Goal: Task Accomplishment & Management: Complete application form

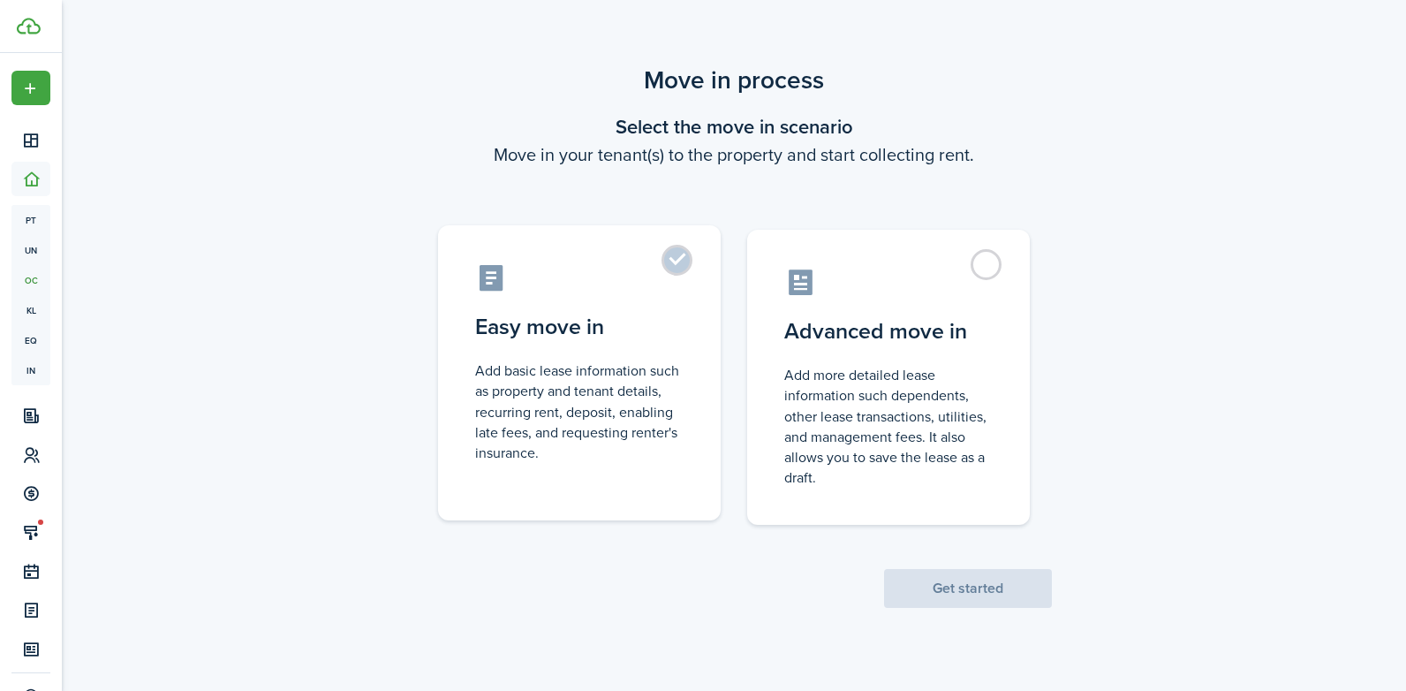
click at [673, 254] on label "Easy move in Add basic lease information such as property and tenant details, r…" at bounding box center [579, 372] width 283 height 295
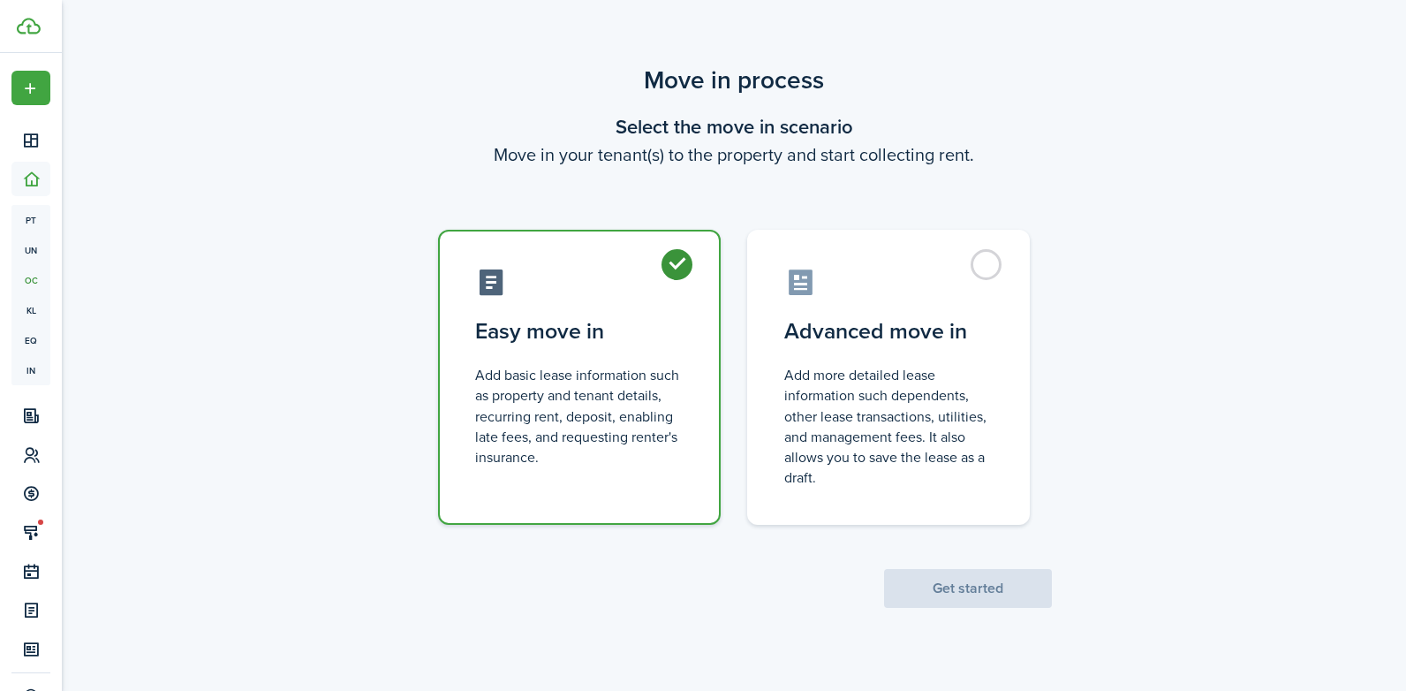
radio input "true"
click at [958, 589] on button "Get started" at bounding box center [968, 588] width 168 height 39
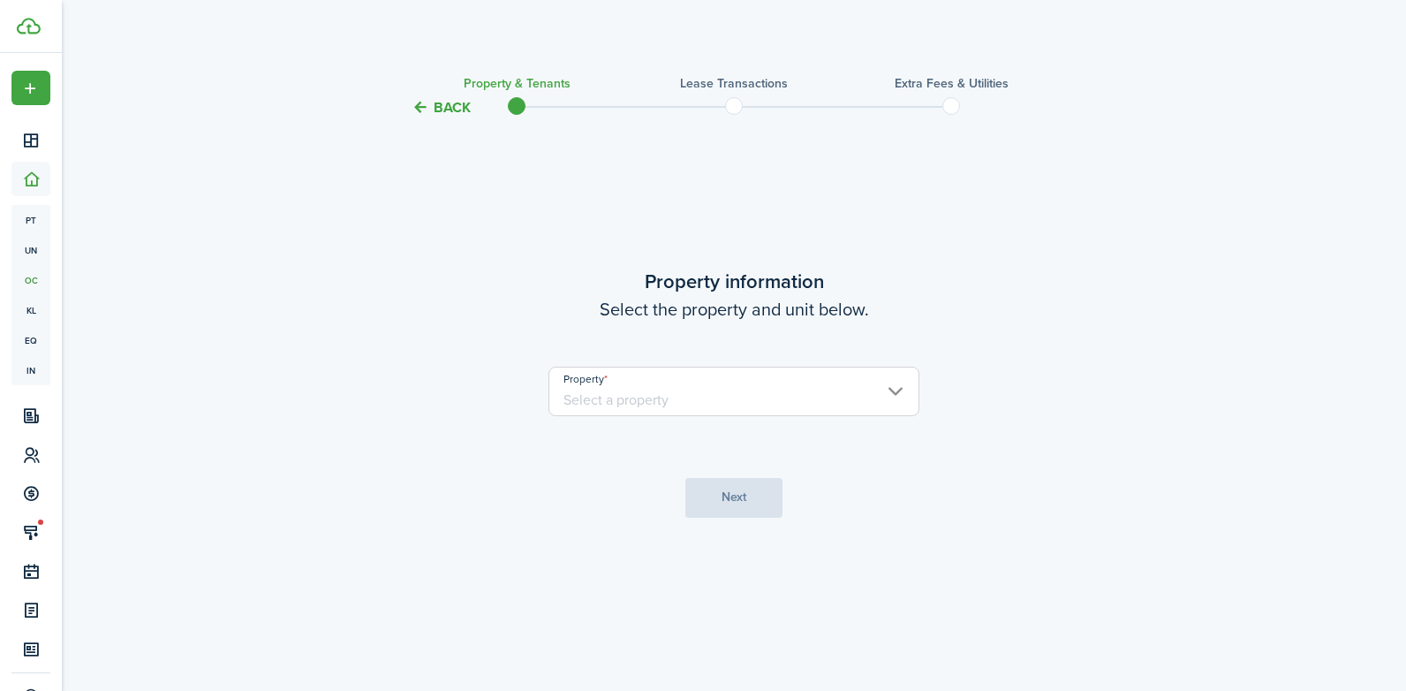
click at [895, 395] on input "Property" at bounding box center [734, 391] width 371 height 49
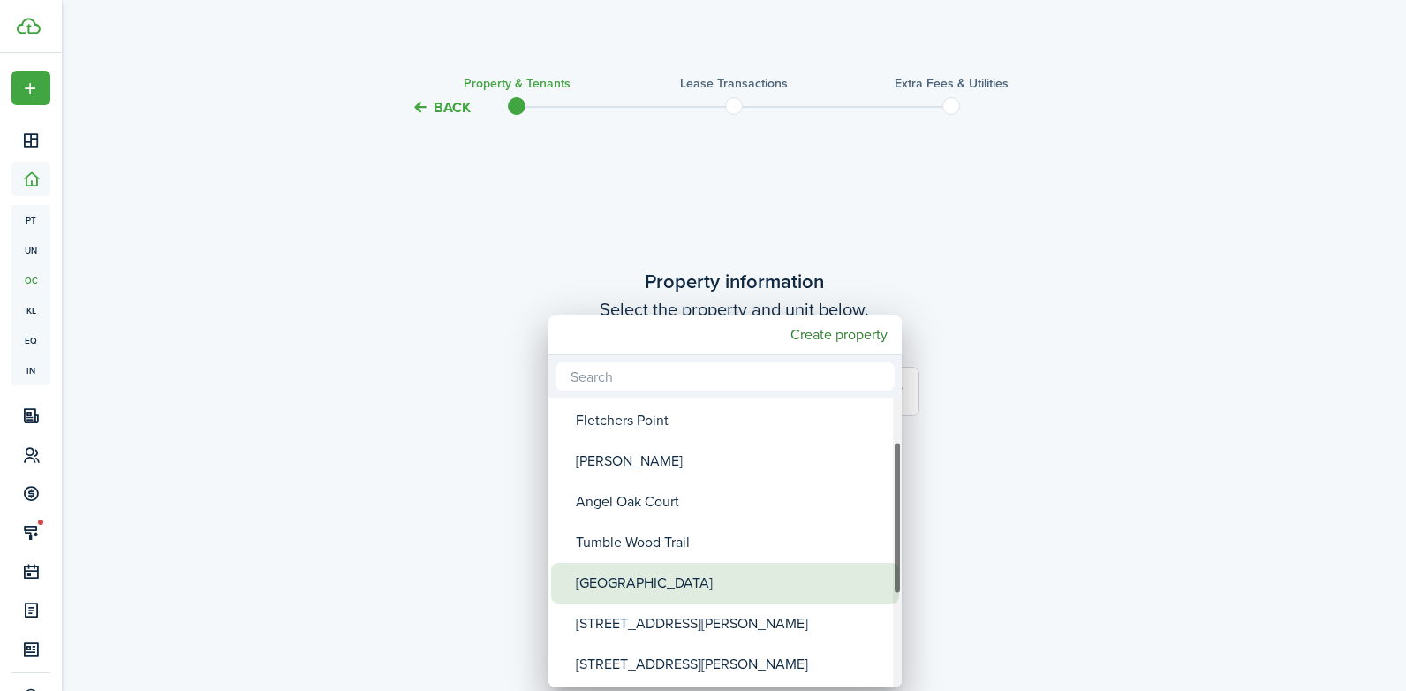
click at [679, 582] on div "[GEOGRAPHIC_DATA]" at bounding box center [732, 583] width 313 height 41
type input "[GEOGRAPHIC_DATA]"
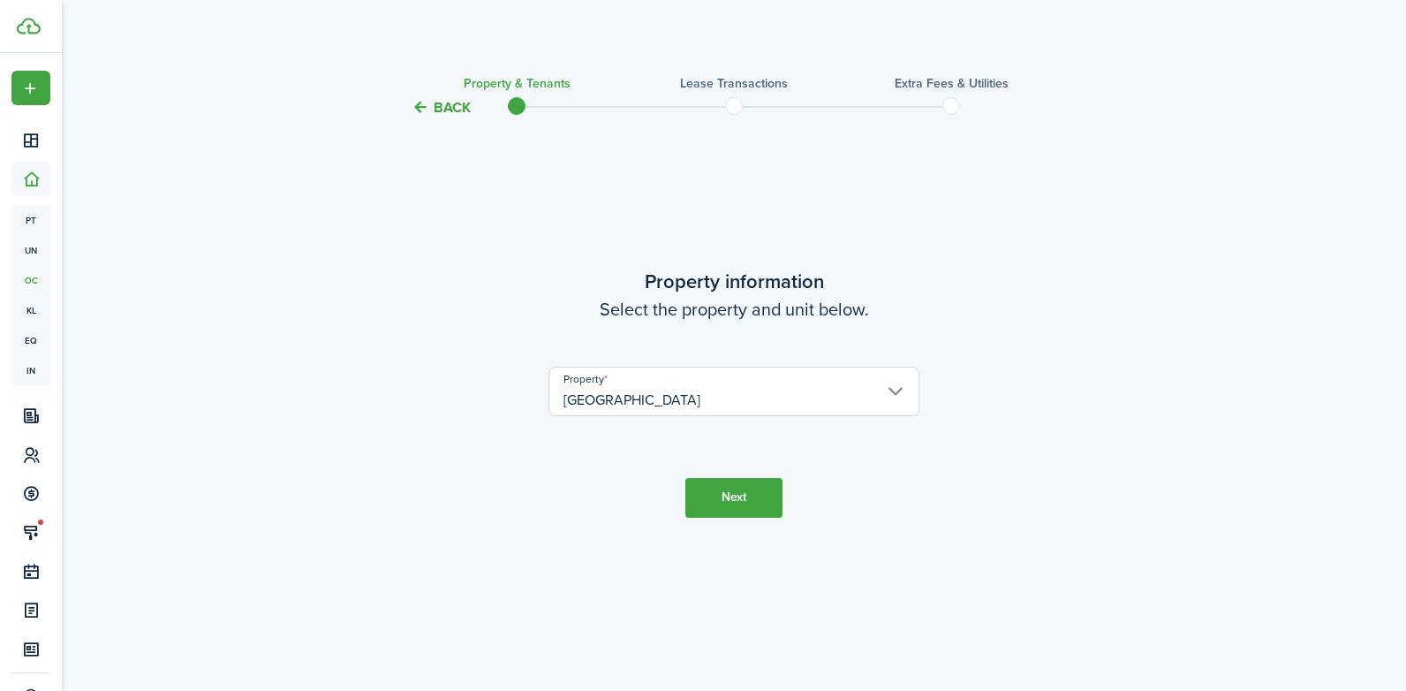
click at [735, 505] on button "Next" at bounding box center [734, 498] width 97 height 40
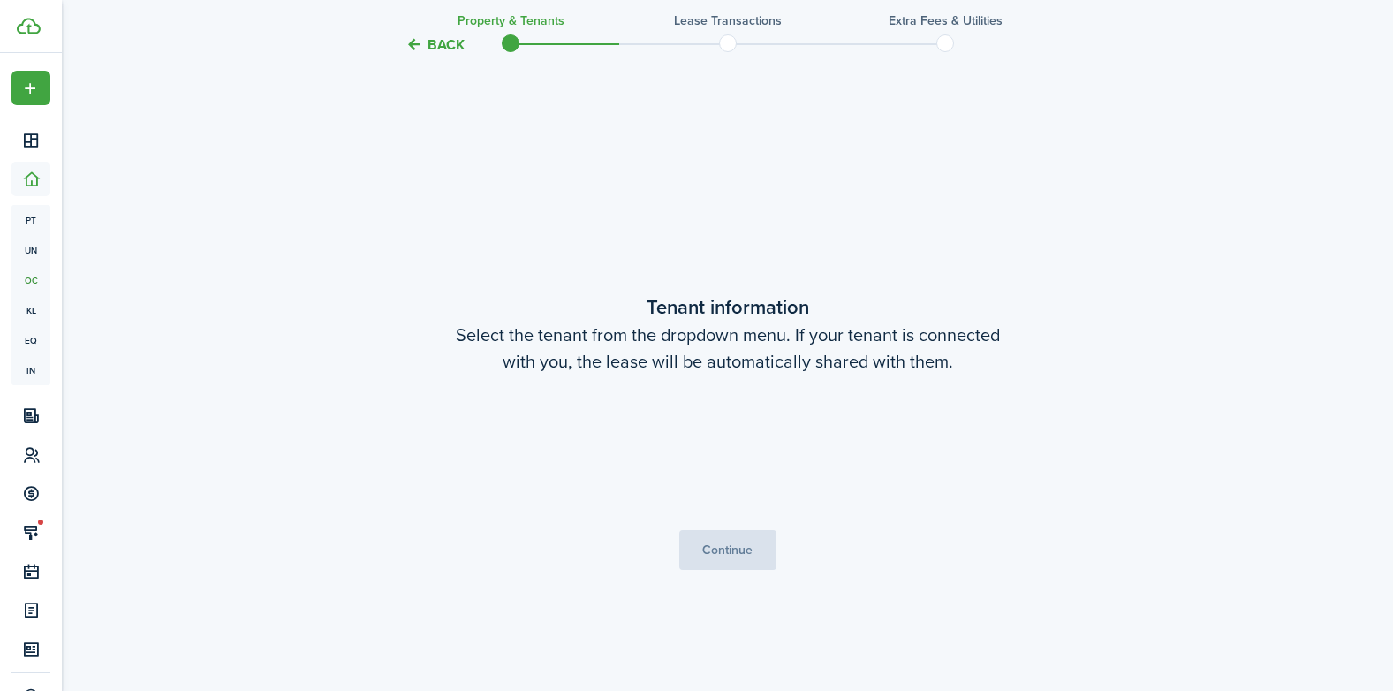
scroll to position [572, 0]
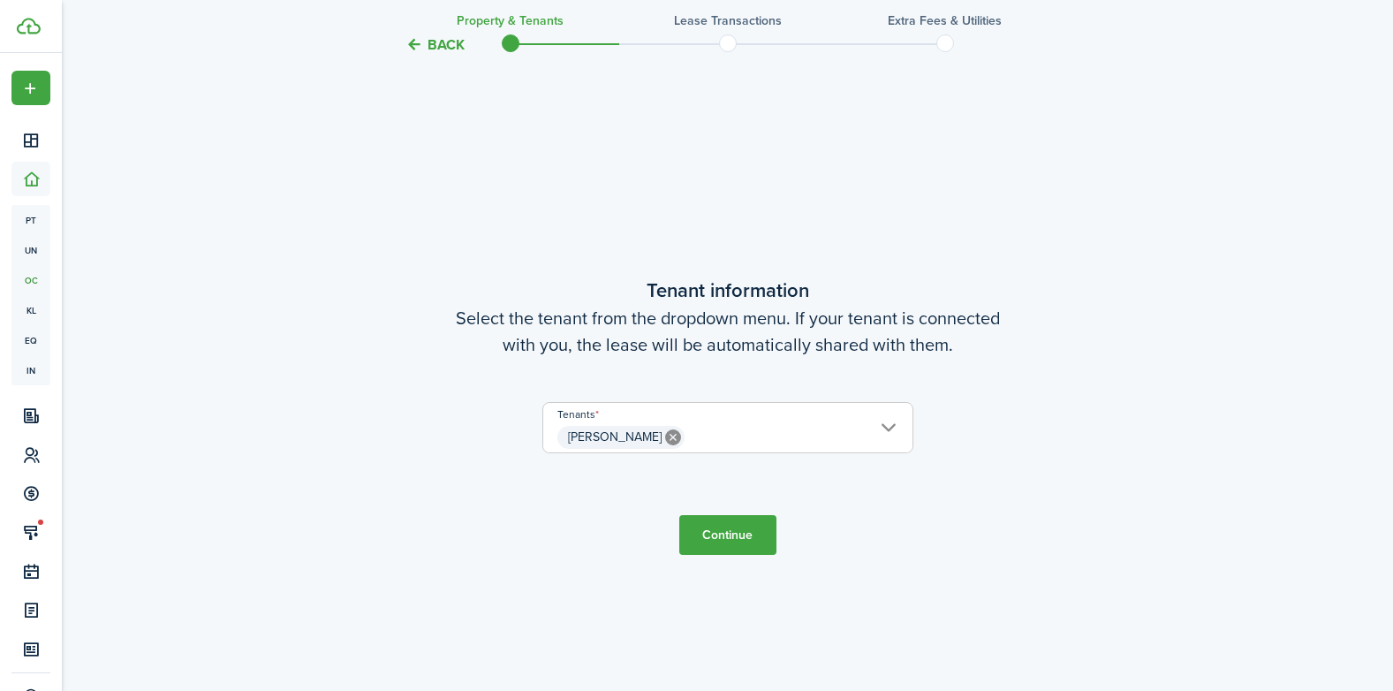
click at [732, 535] on button "Continue" at bounding box center [727, 535] width 97 height 40
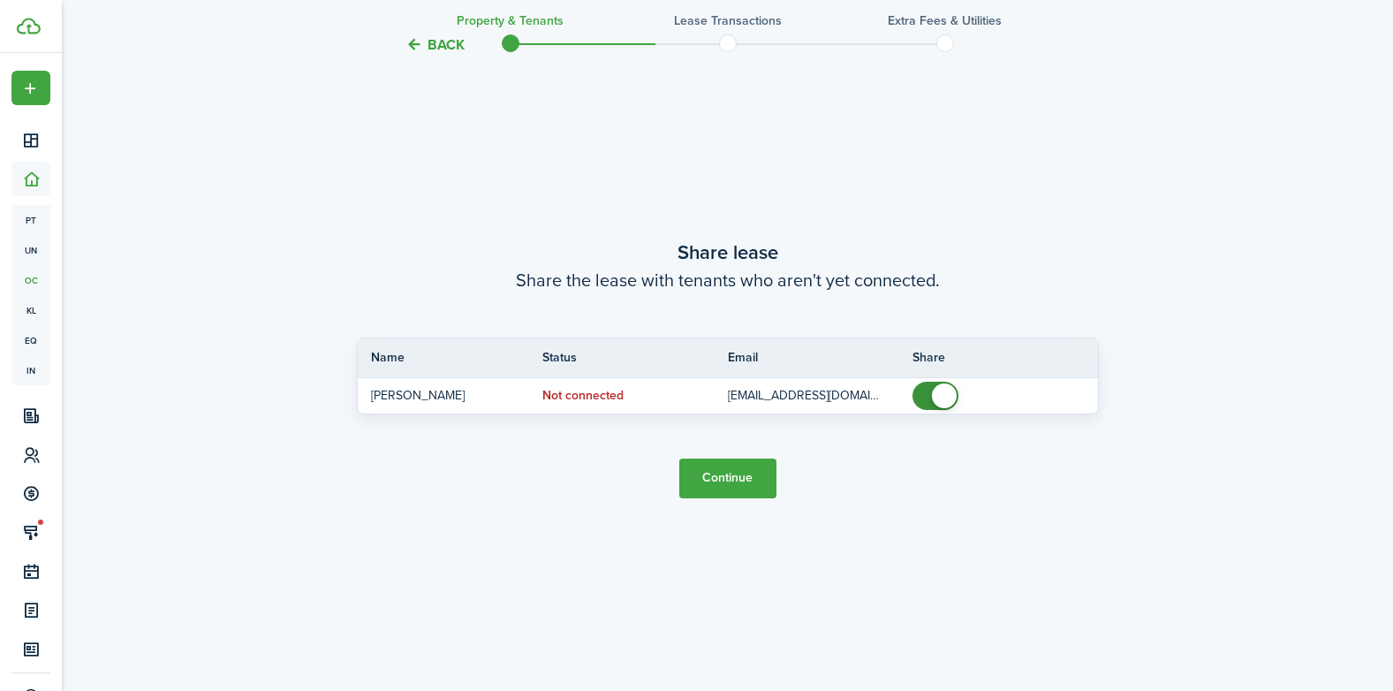
scroll to position [1352, 0]
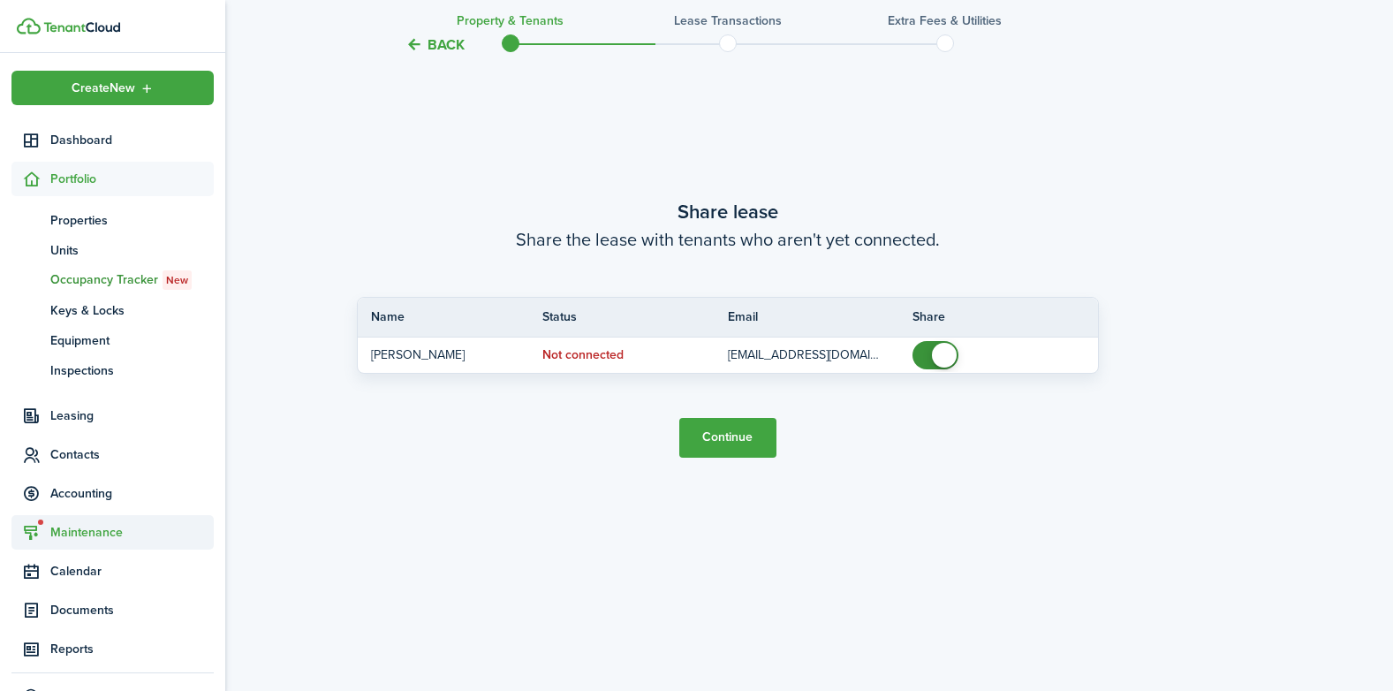
click at [82, 457] on span "Contacts" at bounding box center [131, 454] width 163 height 19
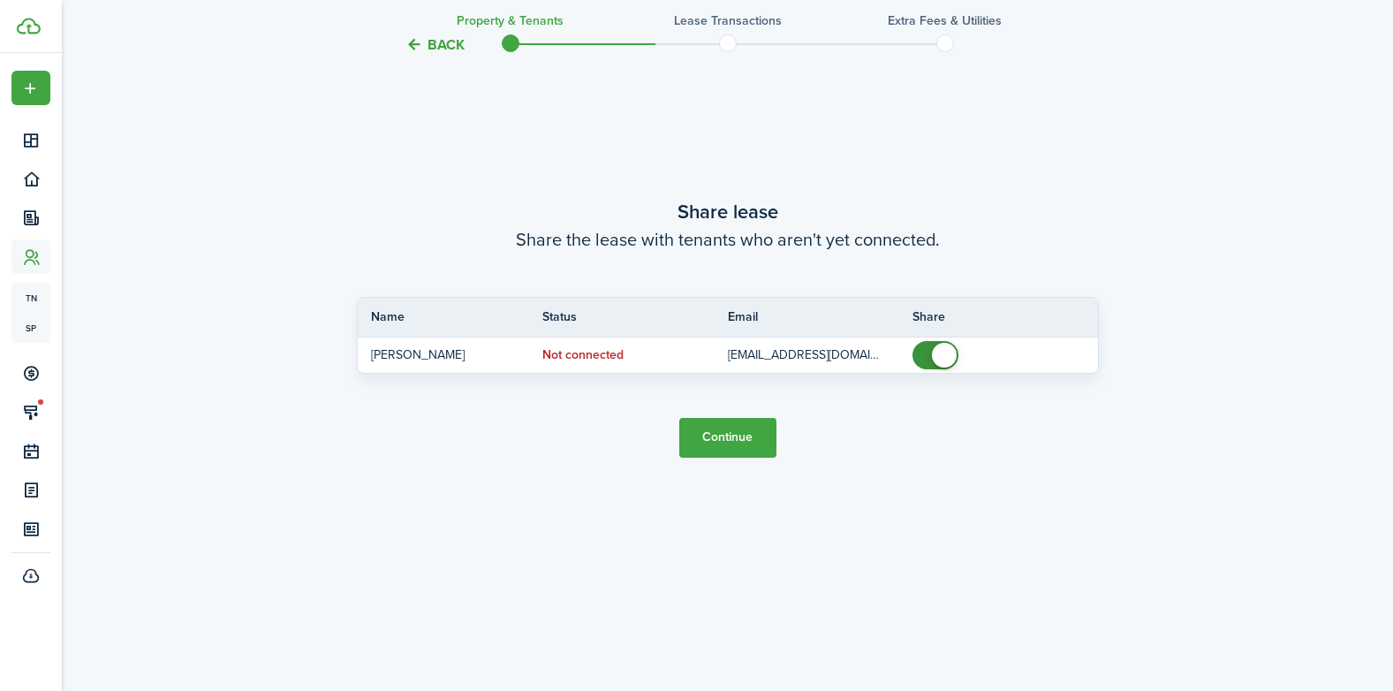
click at [747, 436] on button "Continue" at bounding box center [727, 438] width 97 height 40
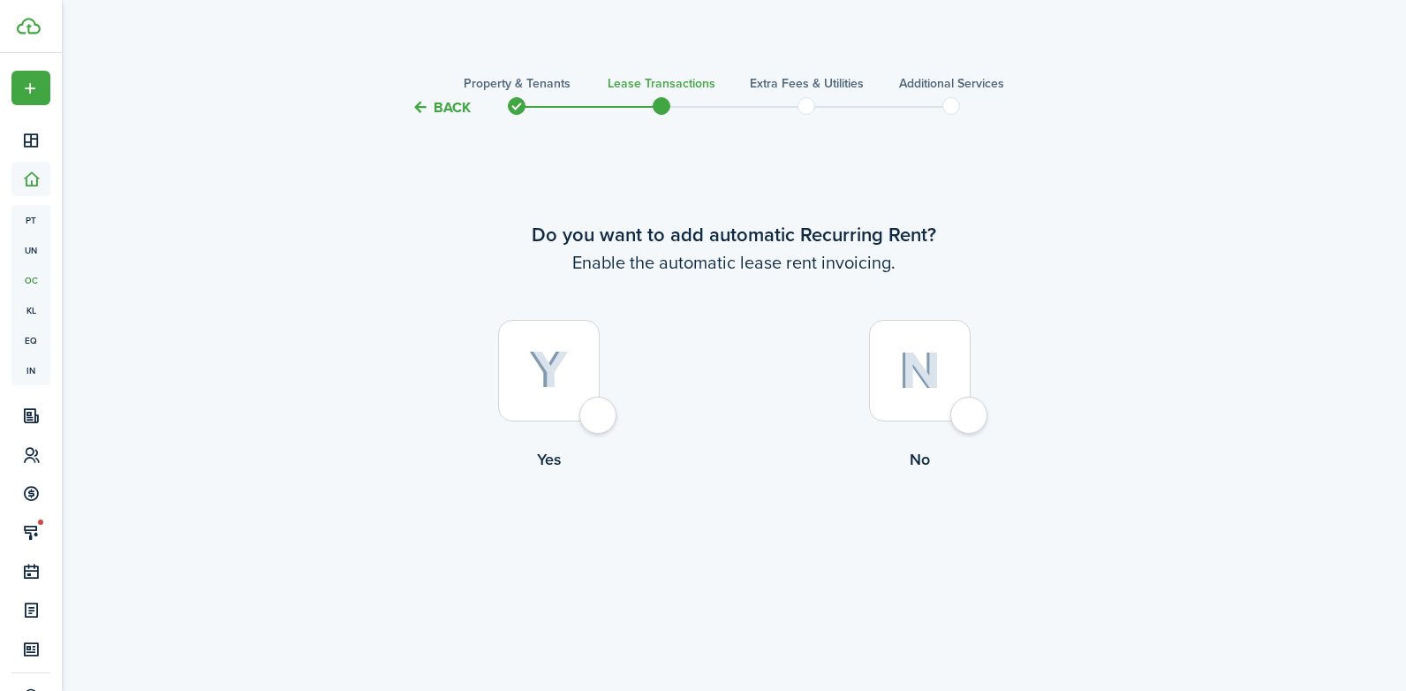
click at [589, 421] on div at bounding box center [549, 371] width 102 height 102
radio input "true"
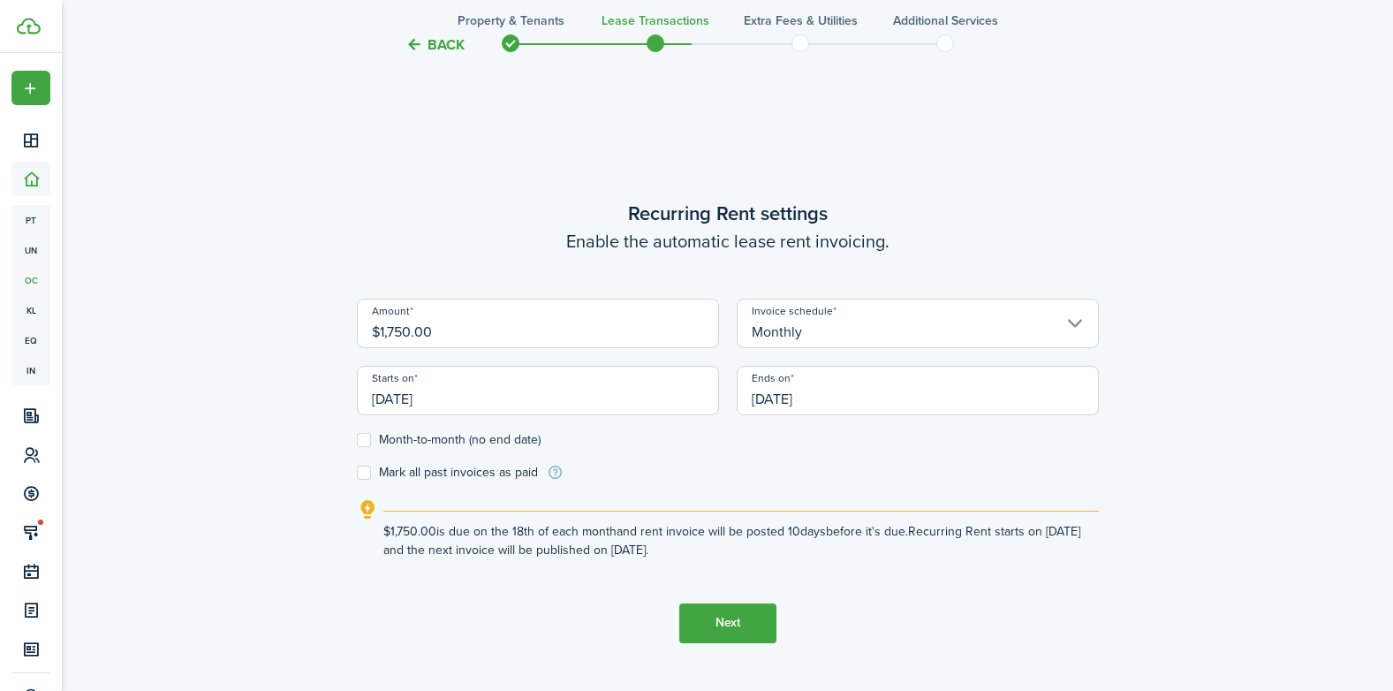
scroll to position [572, 0]
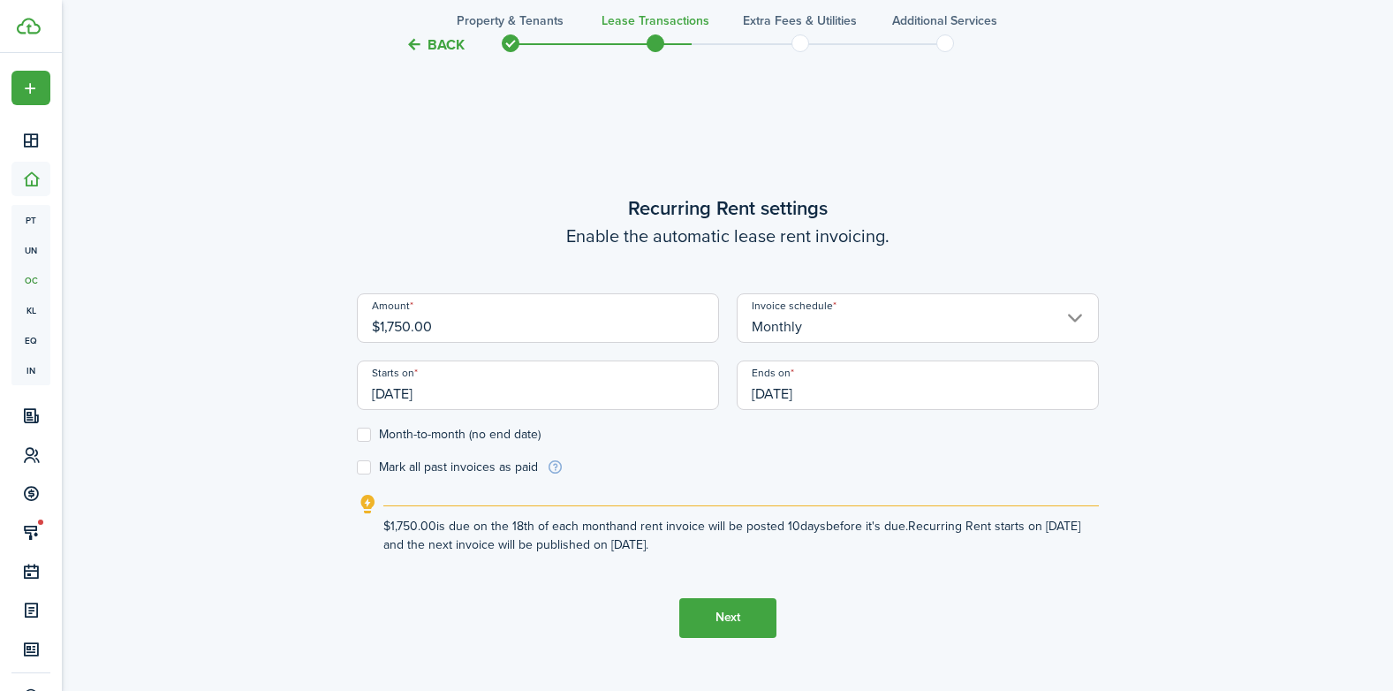
click at [396, 329] on input "$1,750.00" at bounding box center [538, 317] width 362 height 49
drag, startPoint x: 402, startPoint y: 329, endPoint x: 388, endPoint y: 329, distance: 14.1
click at [388, 329] on input "$1,750.00" at bounding box center [538, 317] width 362 height 49
click at [917, 320] on input "Monthly" at bounding box center [918, 317] width 362 height 49
type input "$1,500.00"
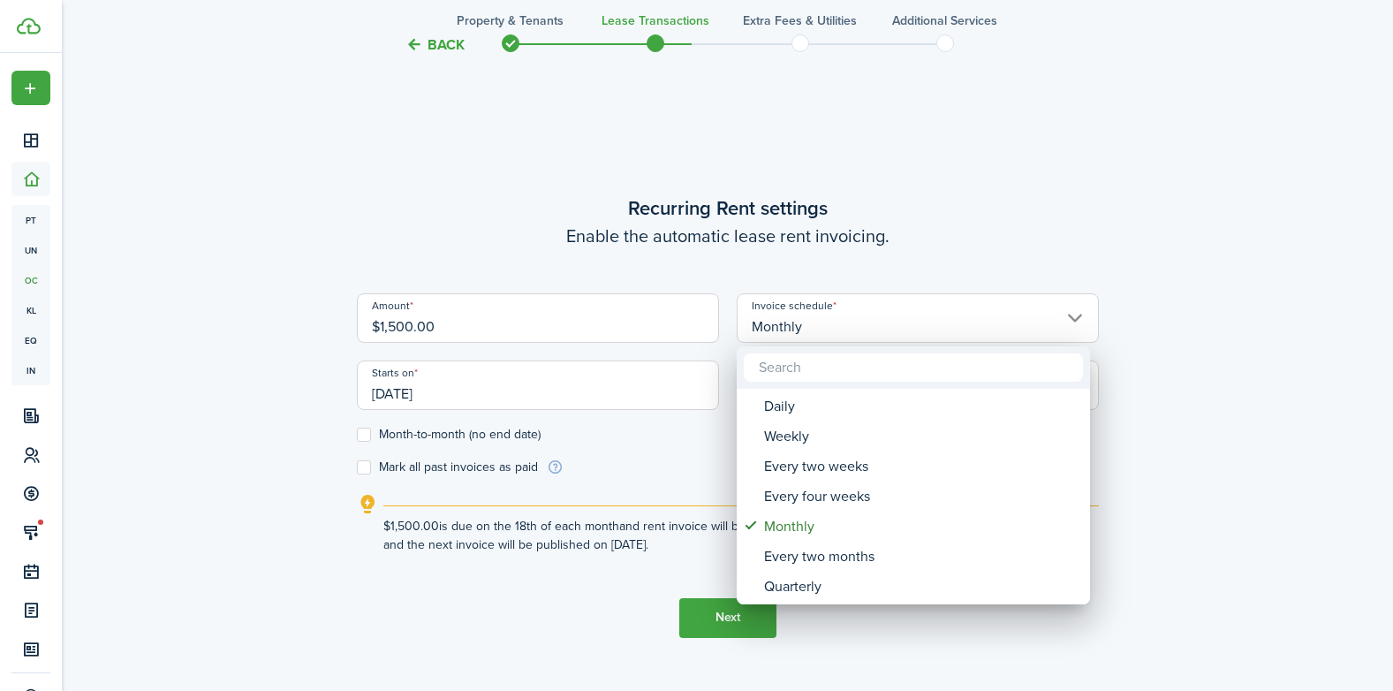
click at [917, 320] on div at bounding box center [697, 346] width 1676 height 974
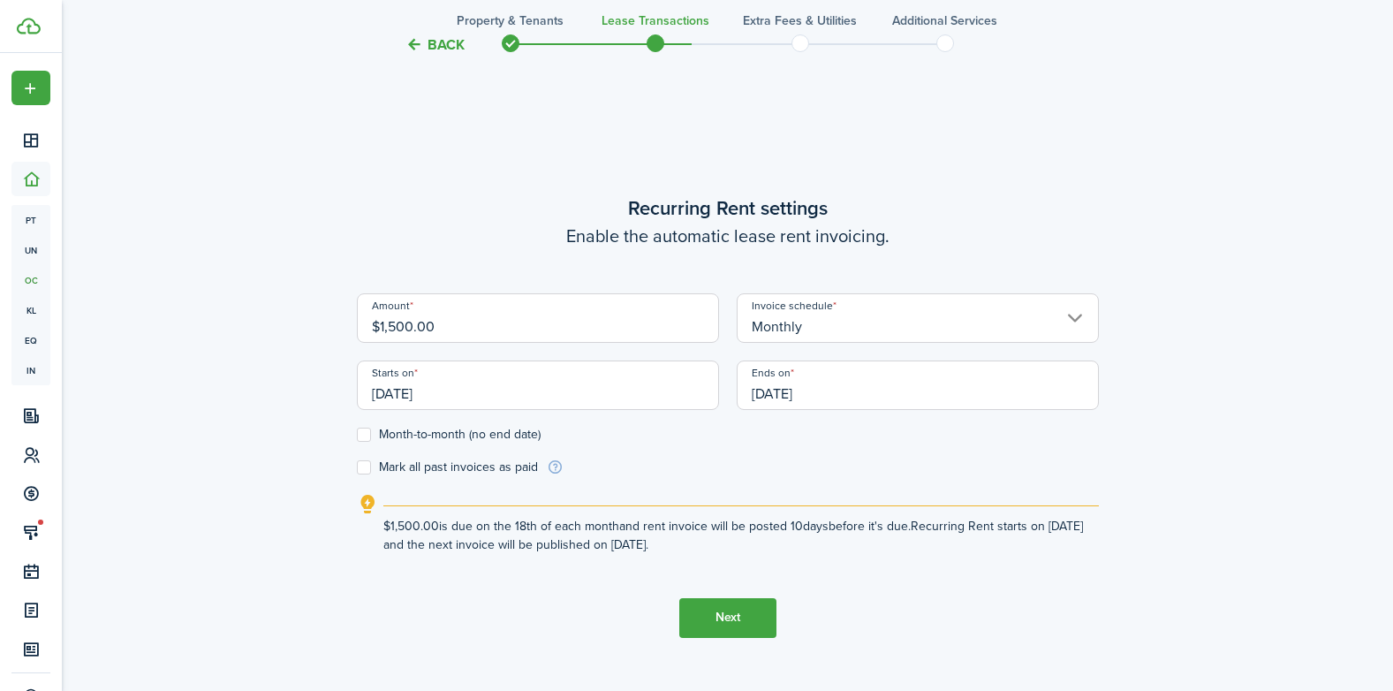
click at [787, 395] on input "[DATE]" at bounding box center [918, 384] width 362 height 49
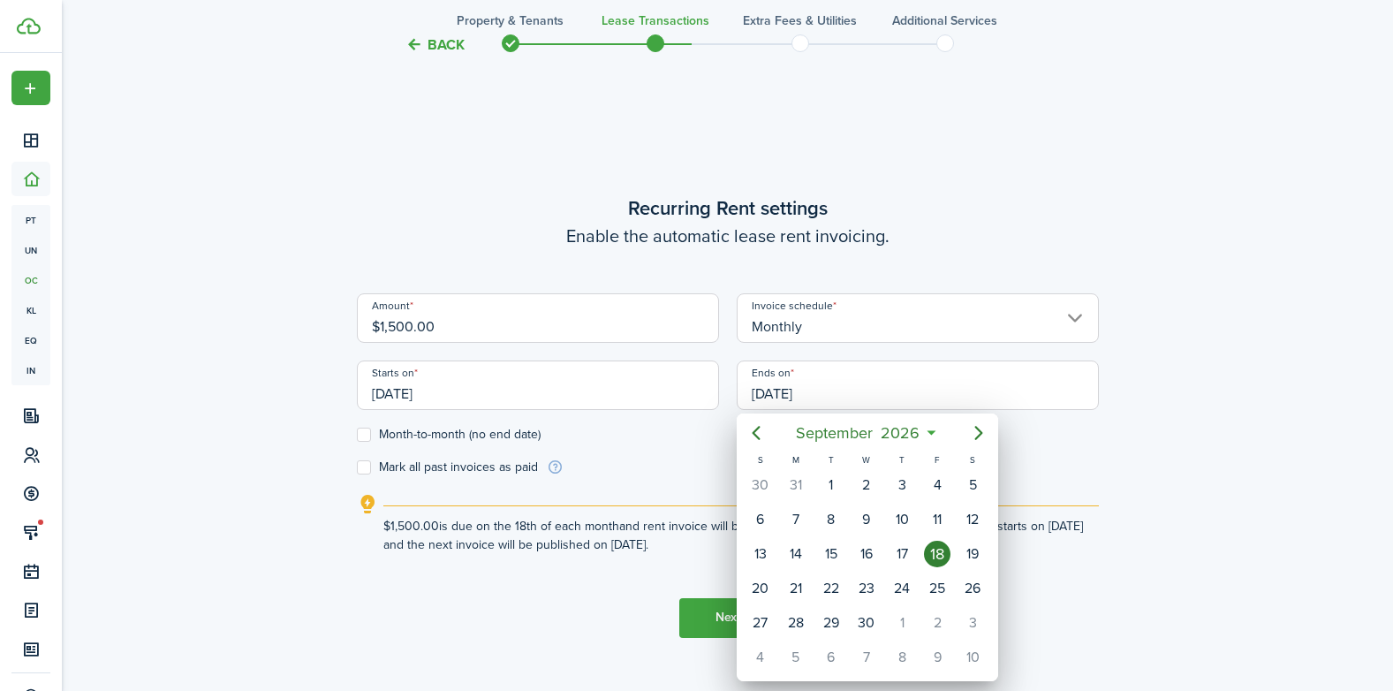
click at [894, 383] on div at bounding box center [697, 346] width 1676 height 974
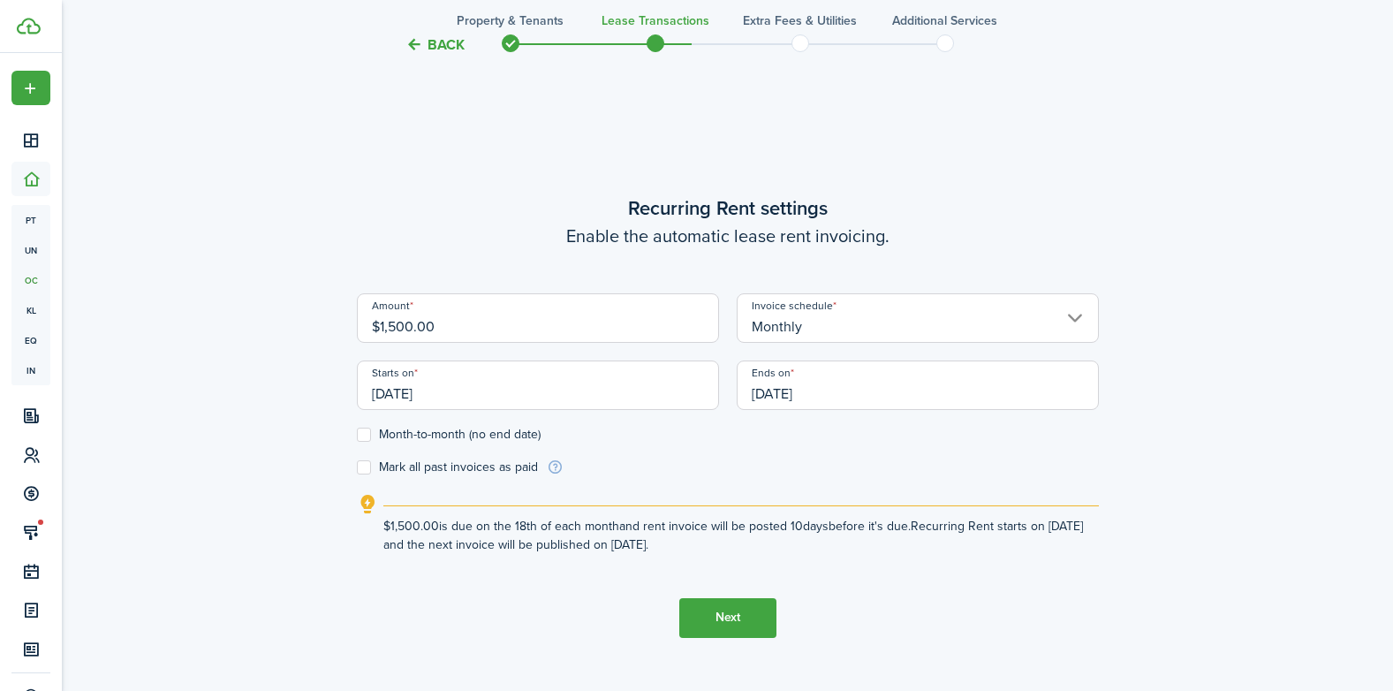
click at [747, 618] on button "Next" at bounding box center [727, 618] width 97 height 40
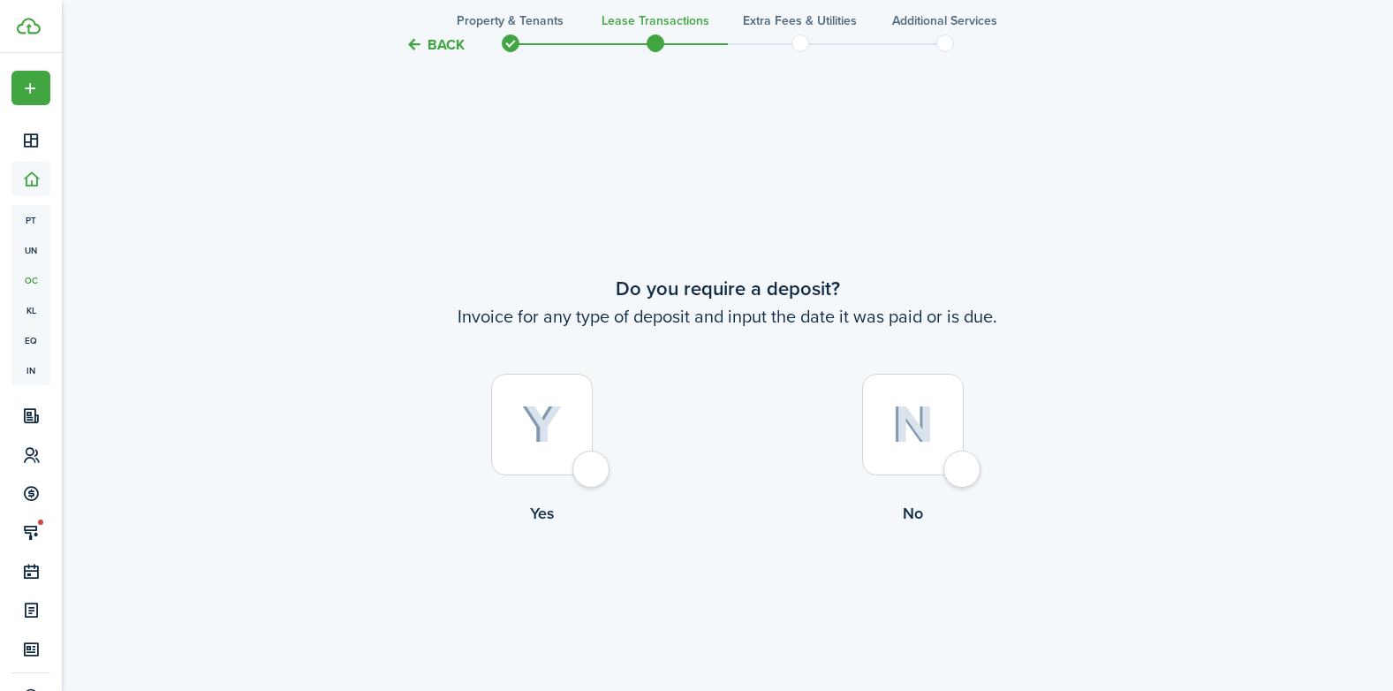
scroll to position [1263, 0]
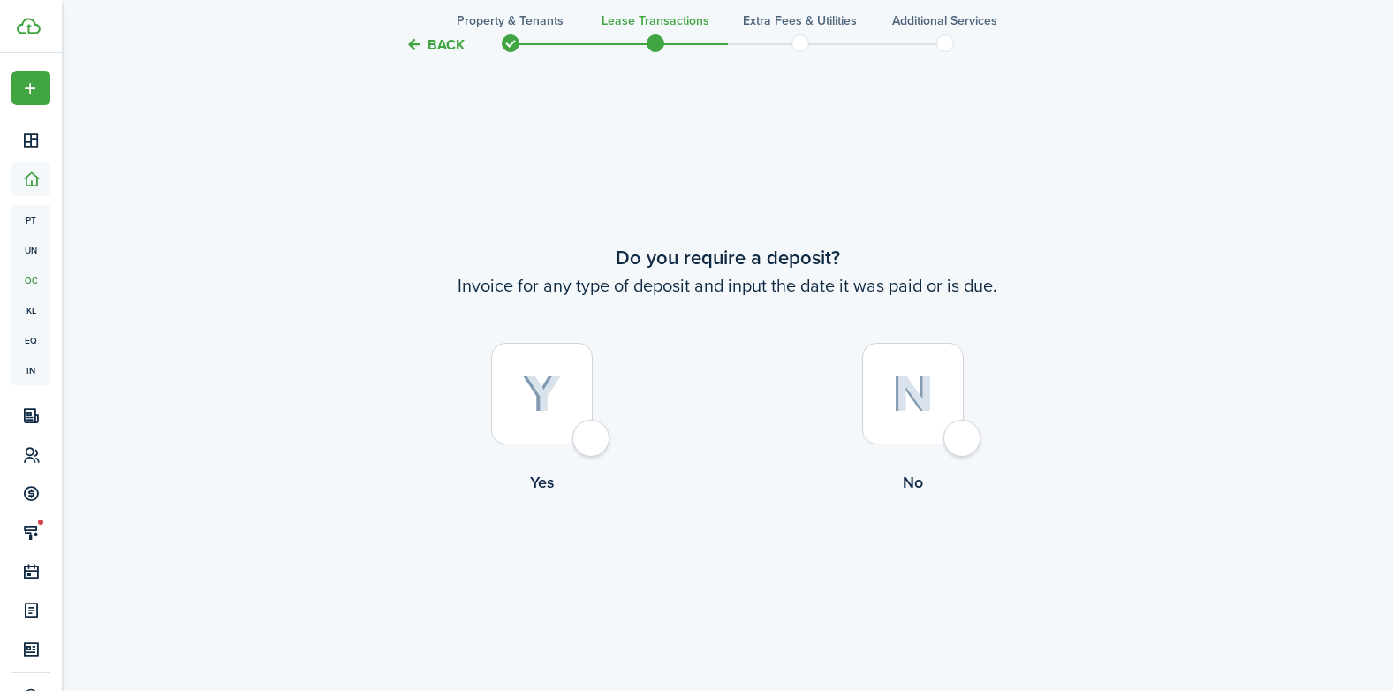
click at [593, 441] on div at bounding box center [542, 394] width 102 height 102
radio input "true"
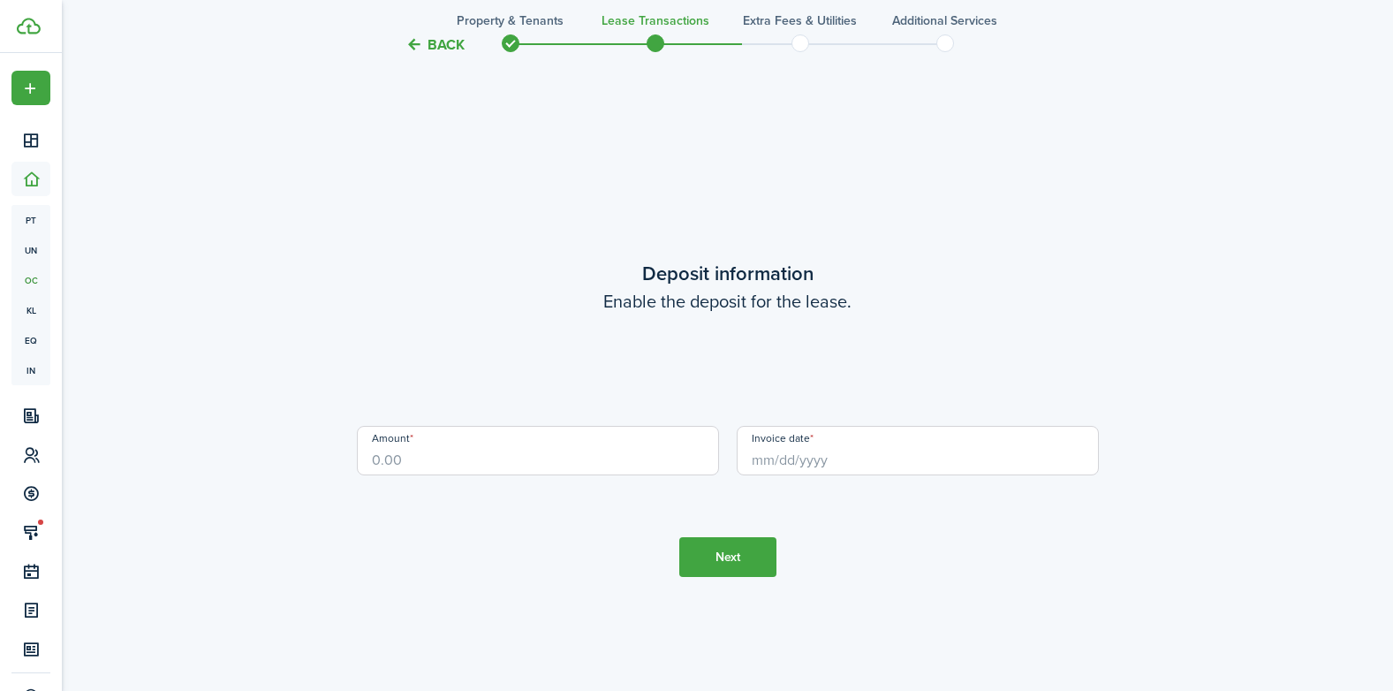
scroll to position [1954, 0]
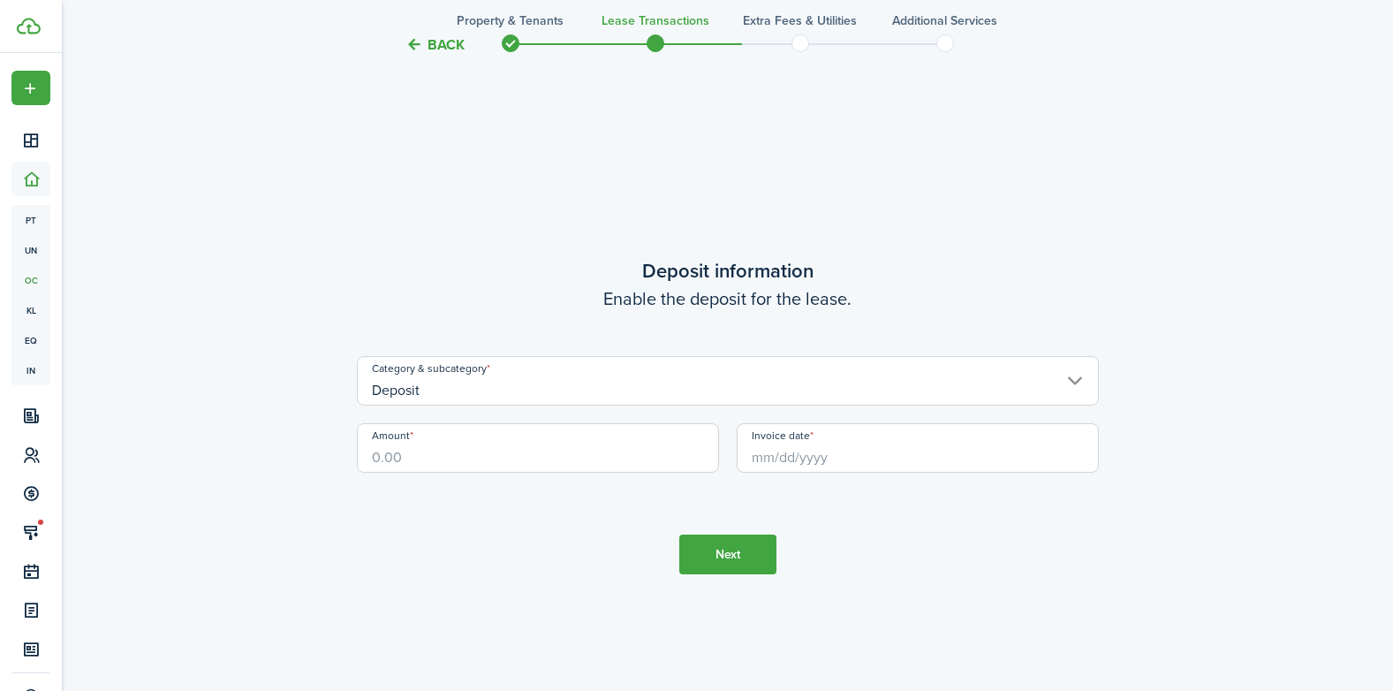
click at [557, 456] on input "Amount" at bounding box center [538, 447] width 362 height 49
click at [877, 459] on input "Invoice date" at bounding box center [918, 447] width 362 height 49
type input "$1,500.00"
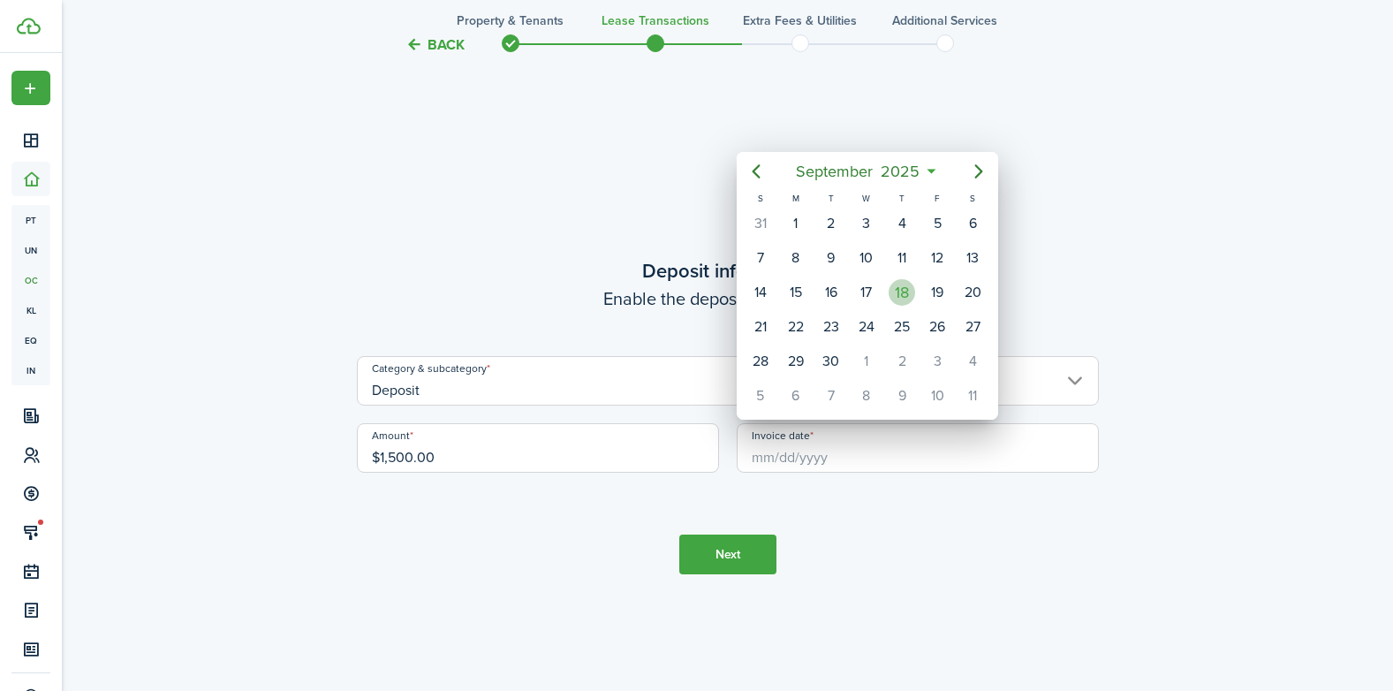
click at [902, 299] on div "18" at bounding box center [902, 292] width 27 height 27
type input "[DATE]"
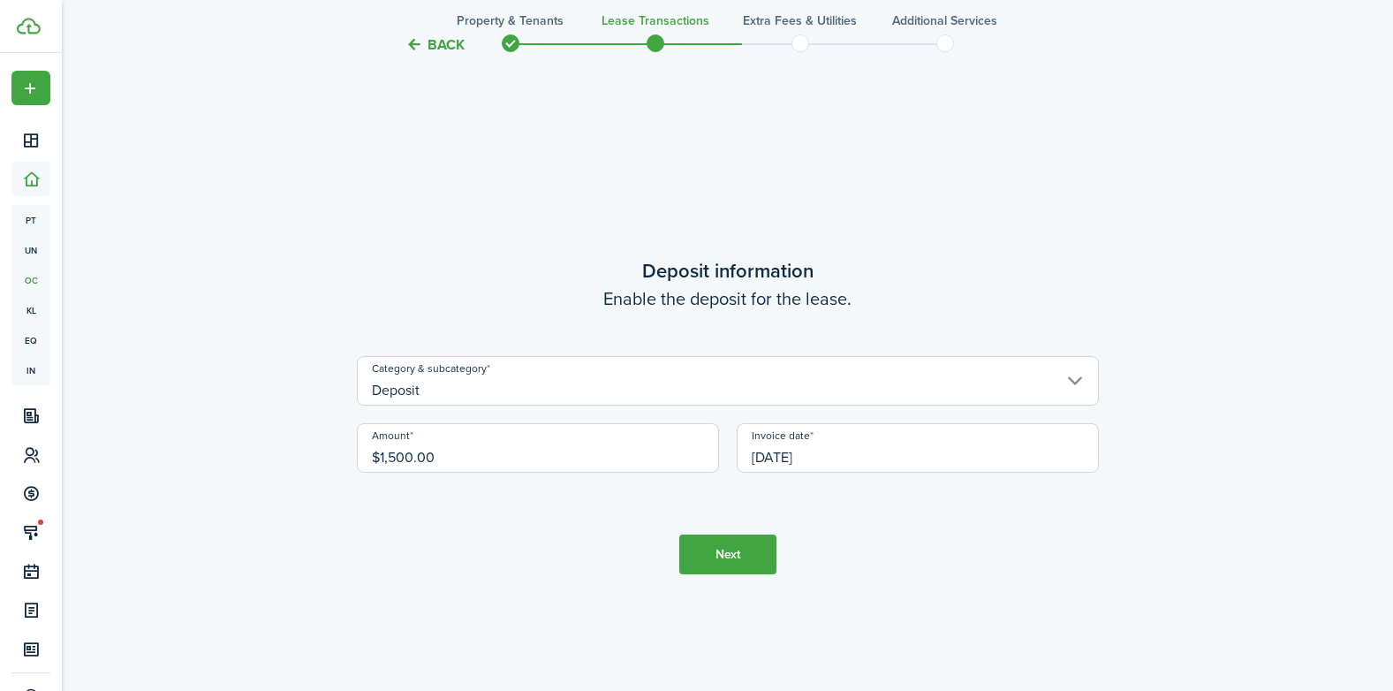
click at [731, 562] on button "Next" at bounding box center [727, 554] width 97 height 40
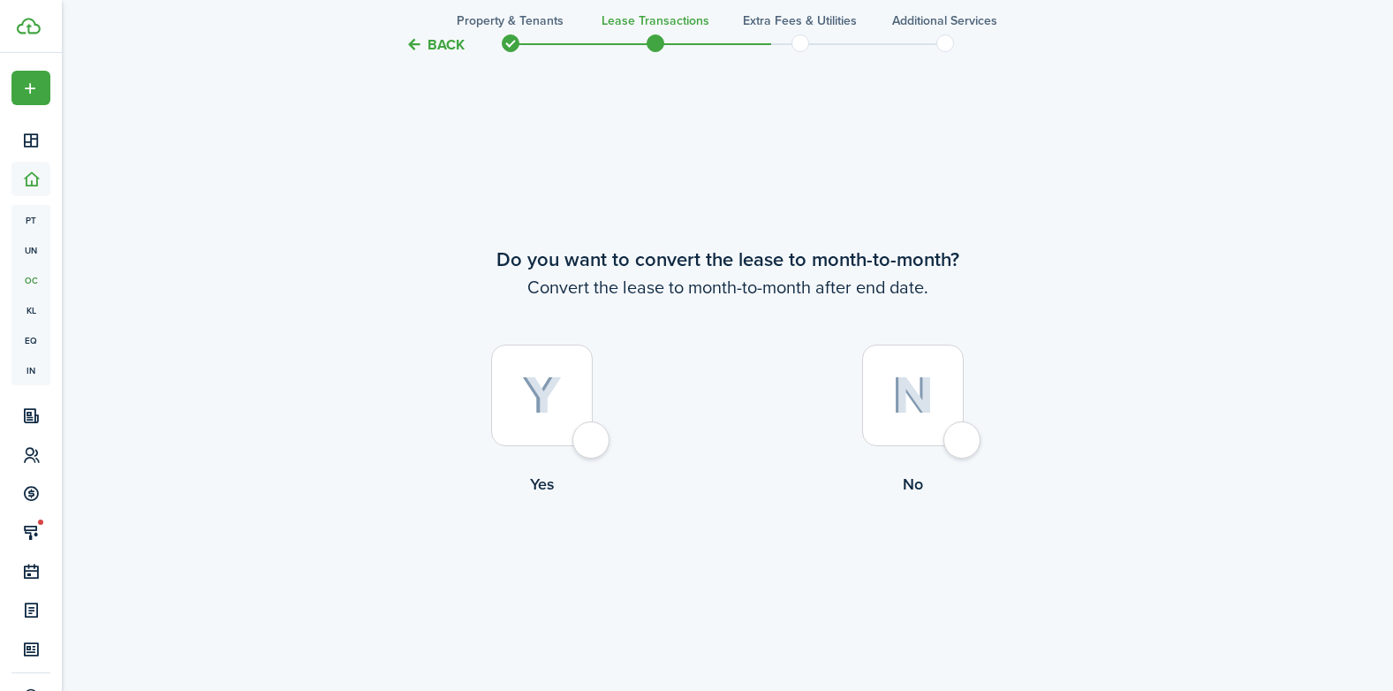
scroll to position [2645, 0]
click at [964, 444] on div at bounding box center [913, 394] width 102 height 102
radio input "true"
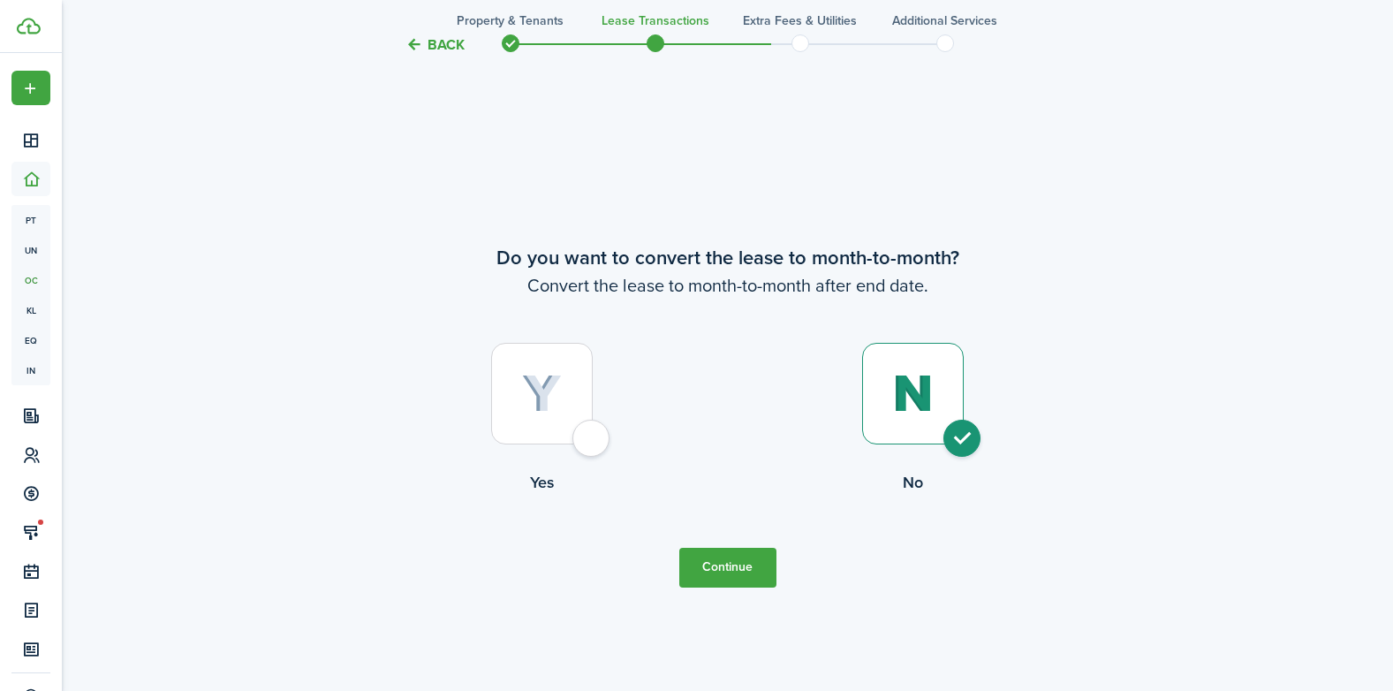
click at [731, 573] on button "Continue" at bounding box center [727, 568] width 97 height 40
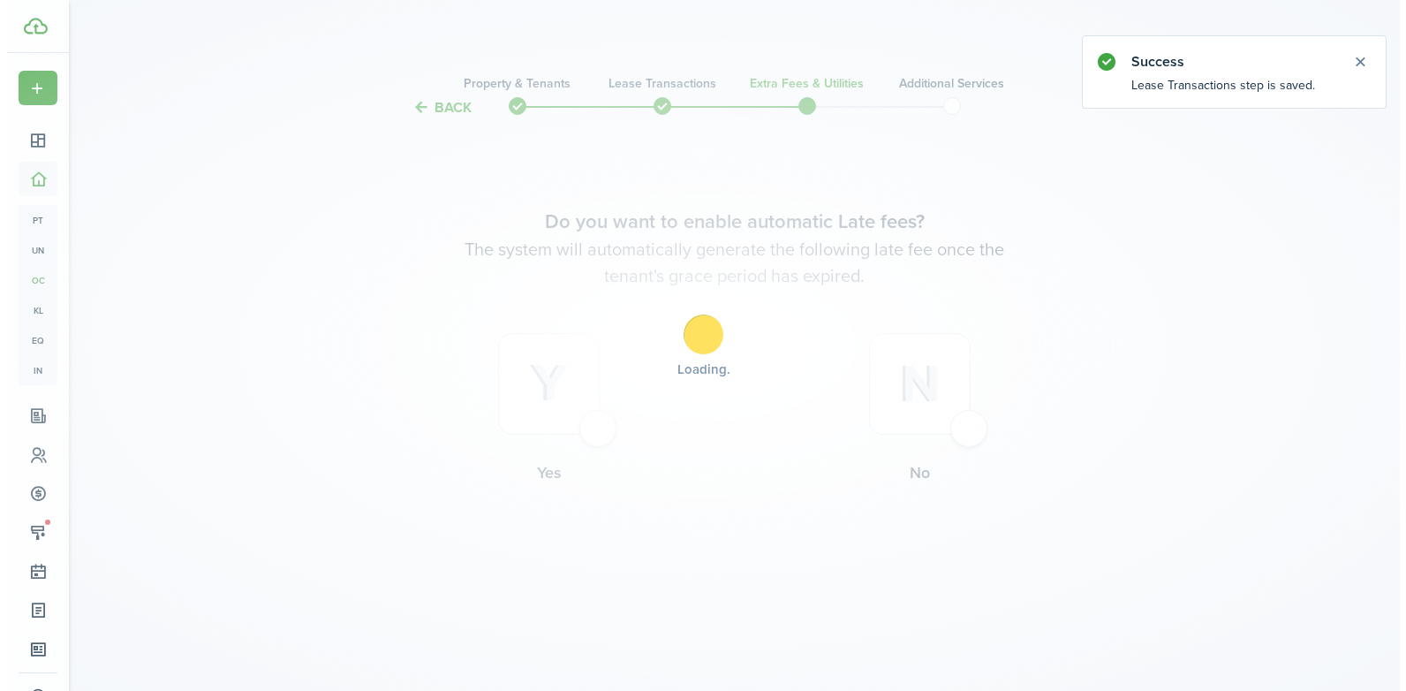
scroll to position [0, 0]
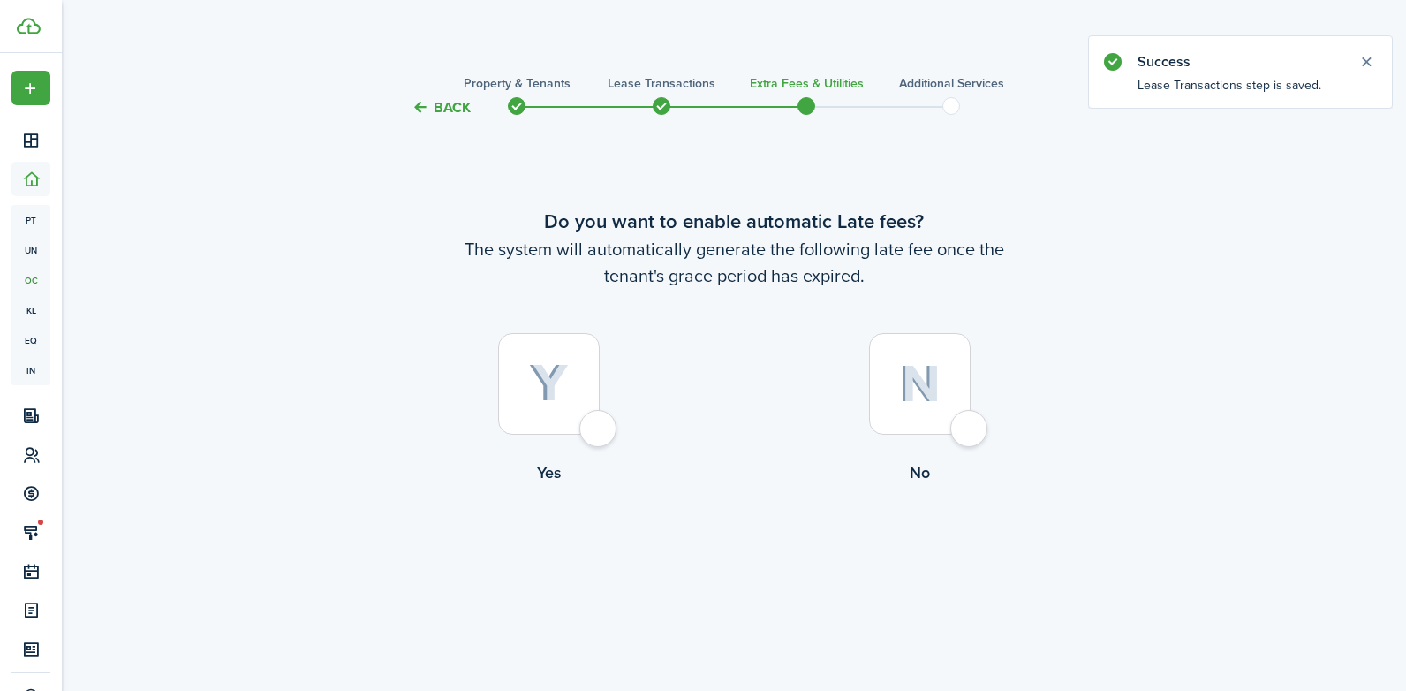
click at [595, 430] on div at bounding box center [549, 384] width 102 height 102
radio input "true"
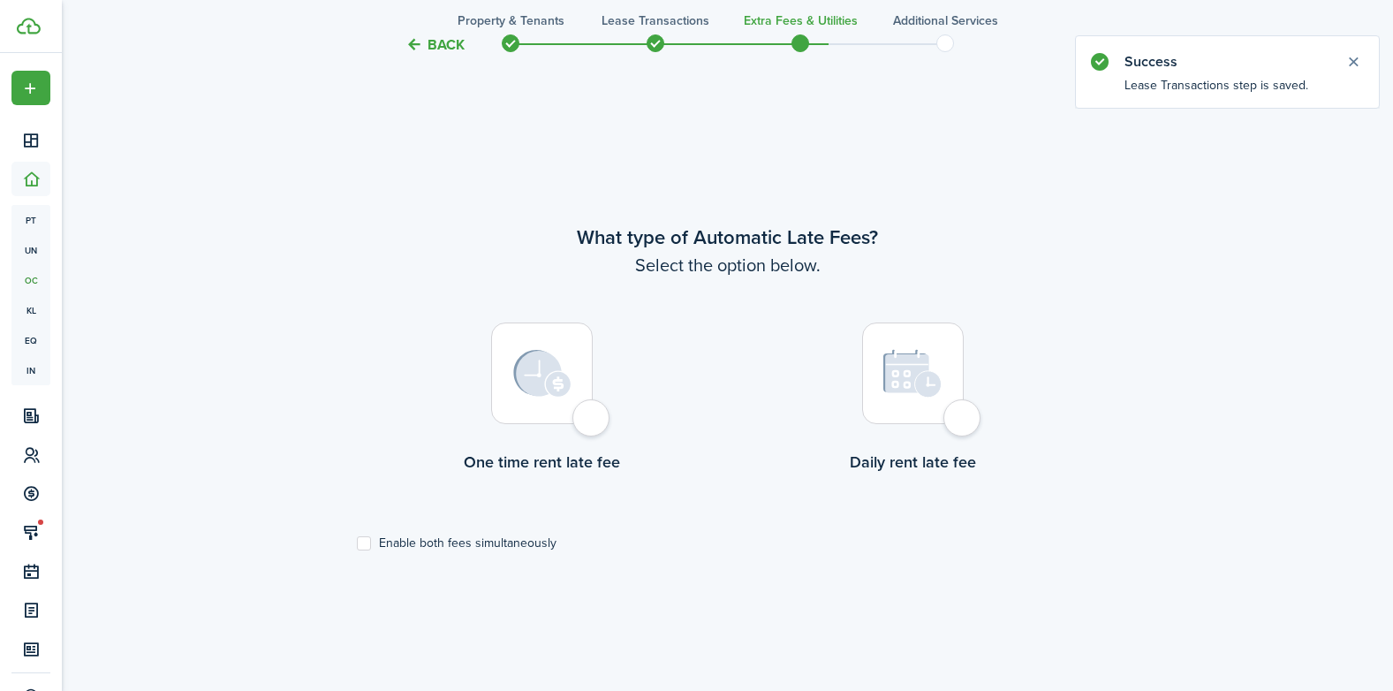
scroll to position [572, 0]
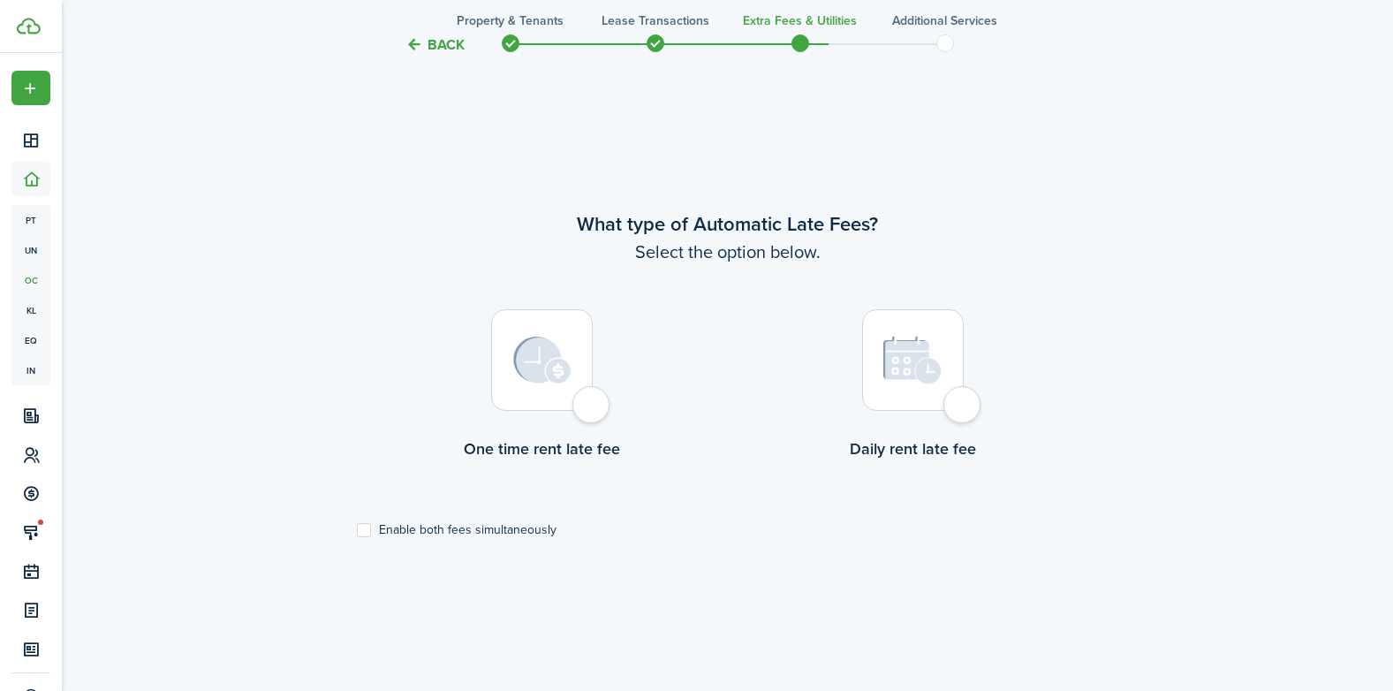
click at [592, 411] on div at bounding box center [542, 360] width 102 height 102
radio input "true"
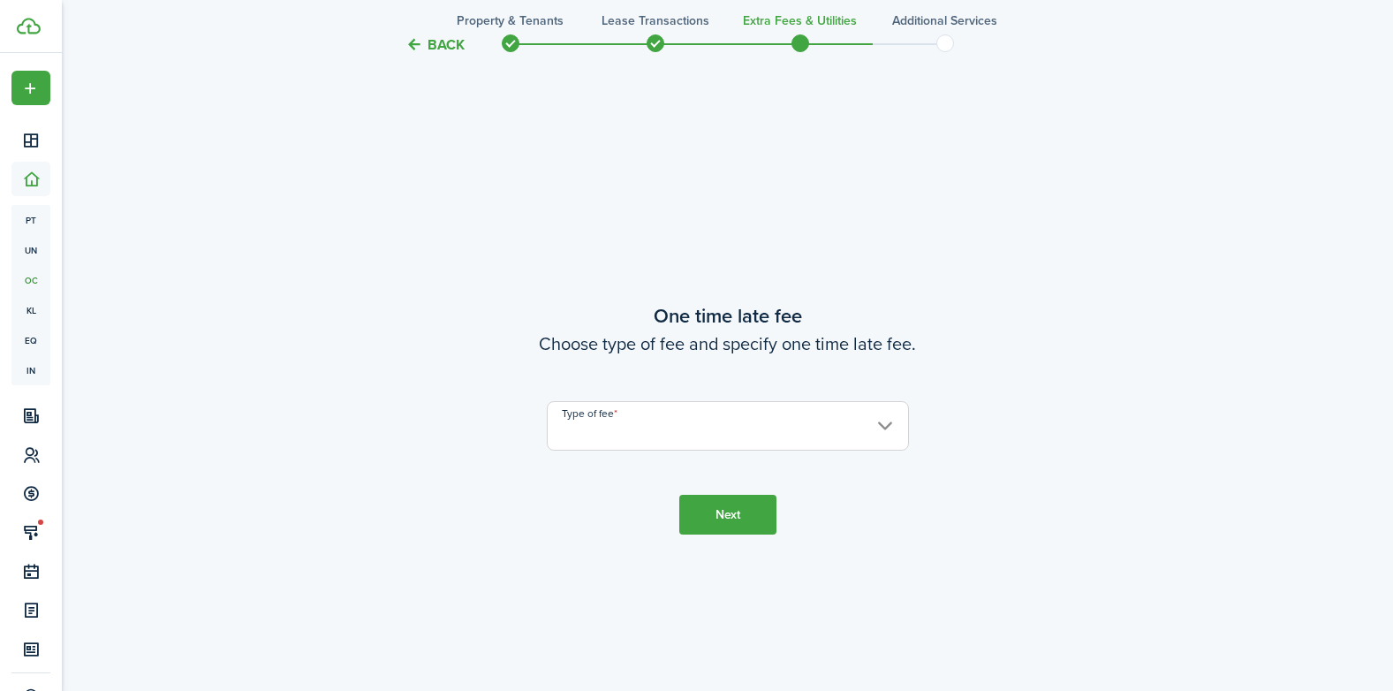
scroll to position [1263, 0]
click at [595, 424] on input "Type of fee" at bounding box center [728, 422] width 362 height 49
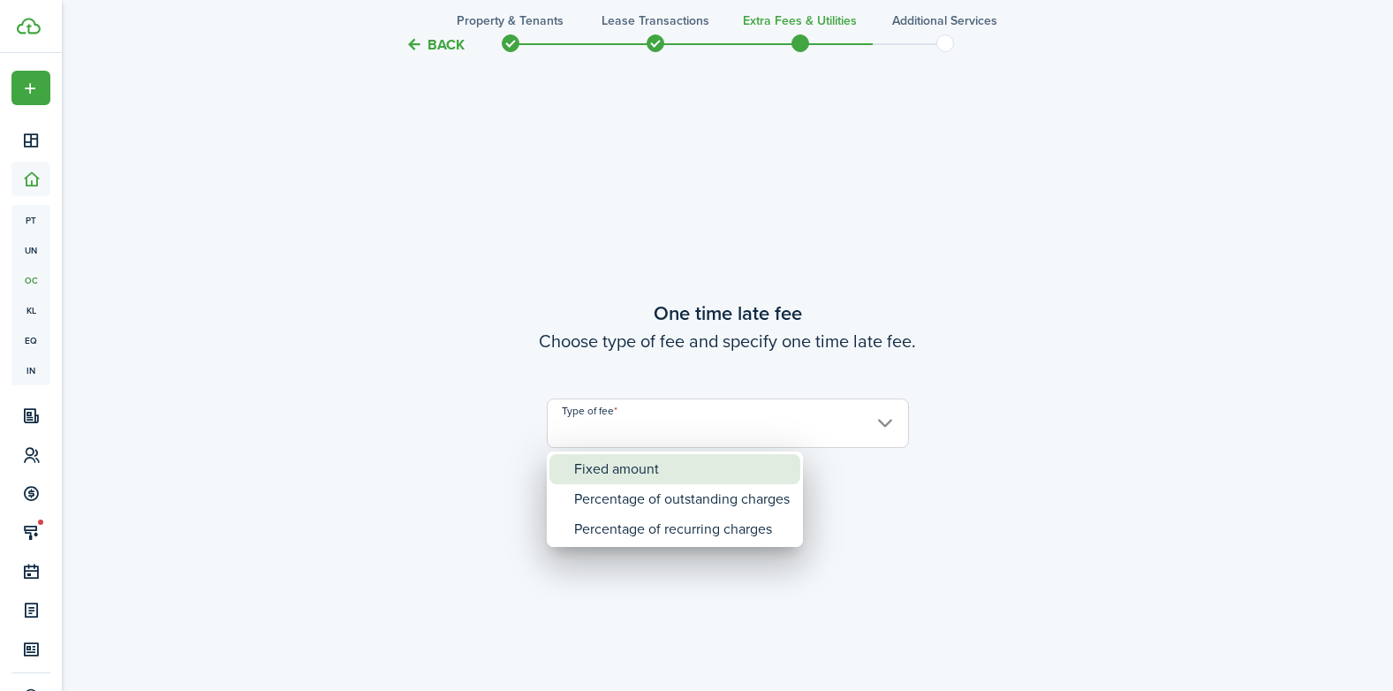
click at [623, 467] on div "Fixed amount" at bounding box center [682, 469] width 216 height 30
type input "Fixed amount"
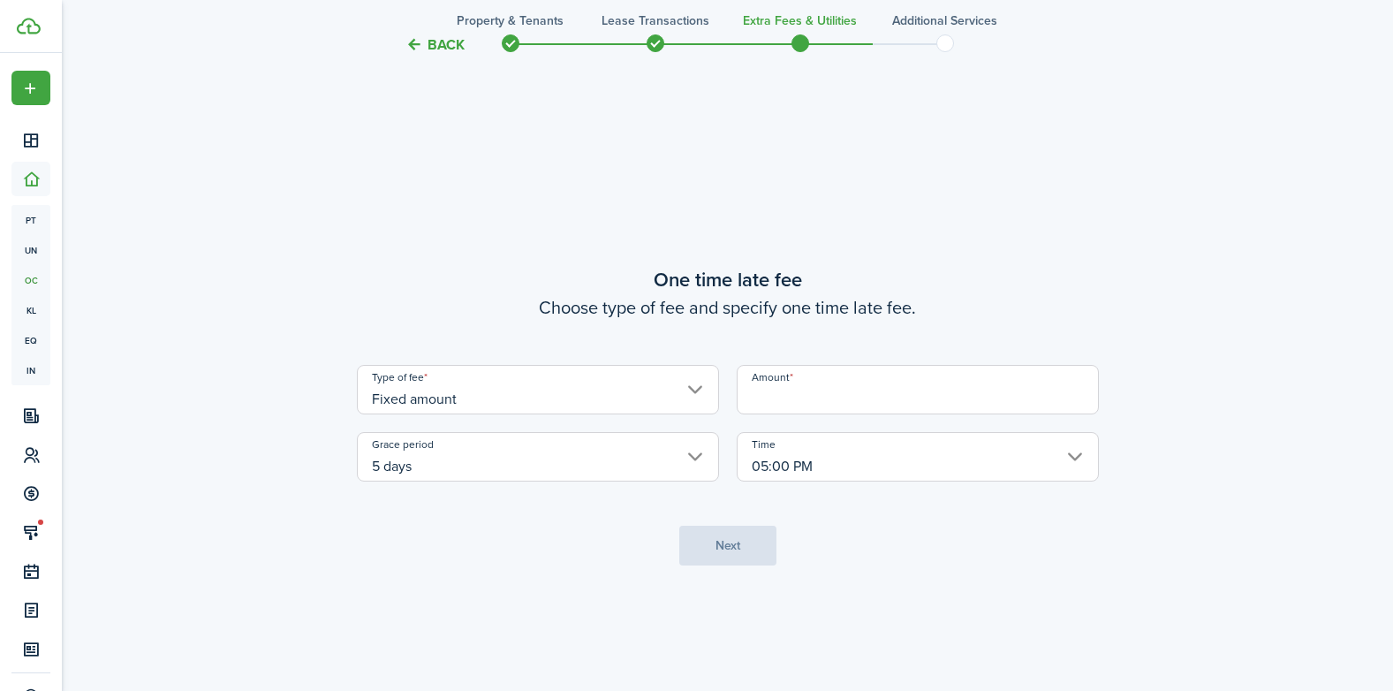
click at [792, 383] on input "Amount" at bounding box center [918, 389] width 362 height 49
type input "$100.00"
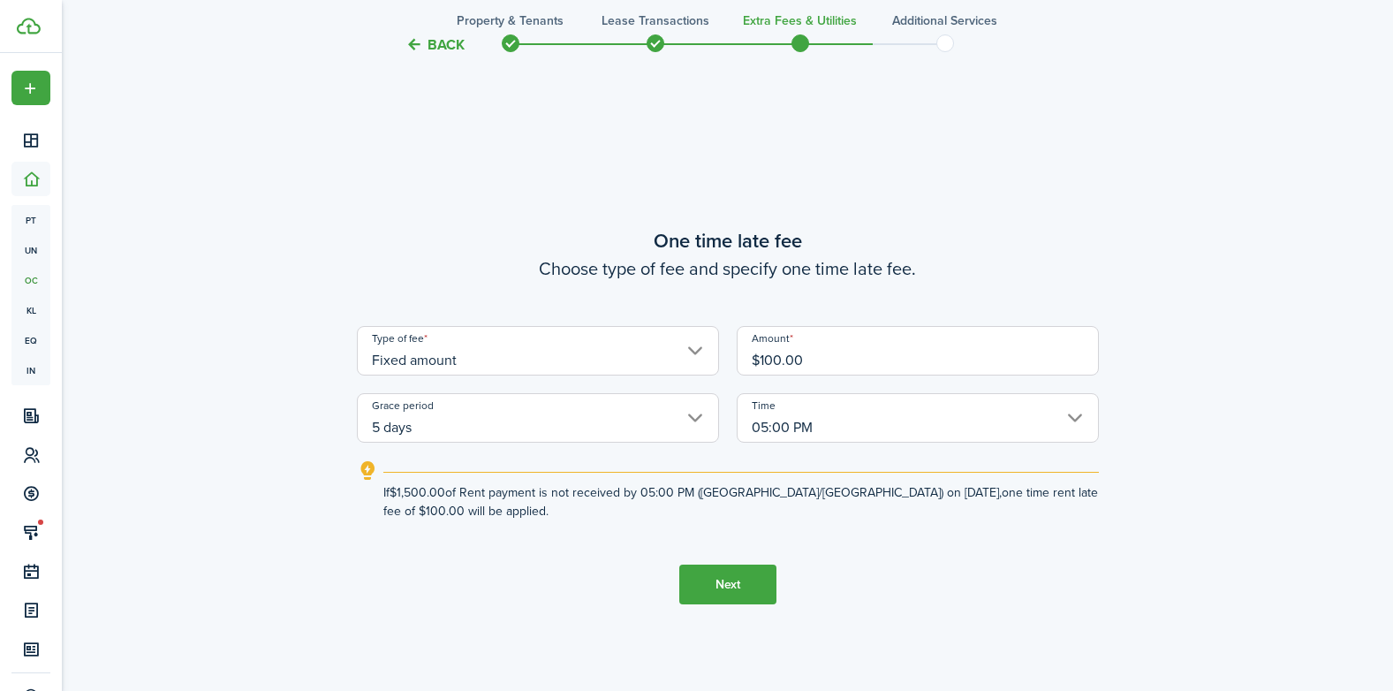
click at [694, 416] on input "5 days" at bounding box center [538, 417] width 362 height 49
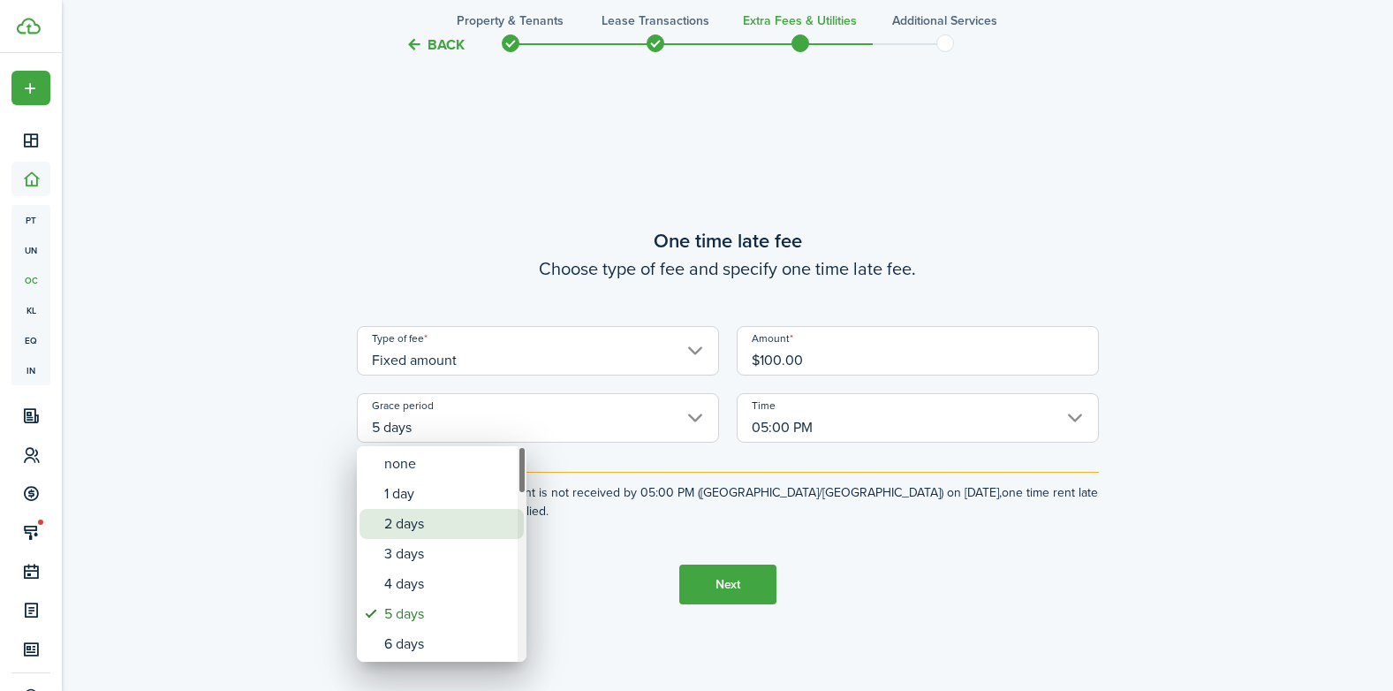
click at [415, 526] on div "2 days" at bounding box center [448, 524] width 129 height 30
type input "2 days"
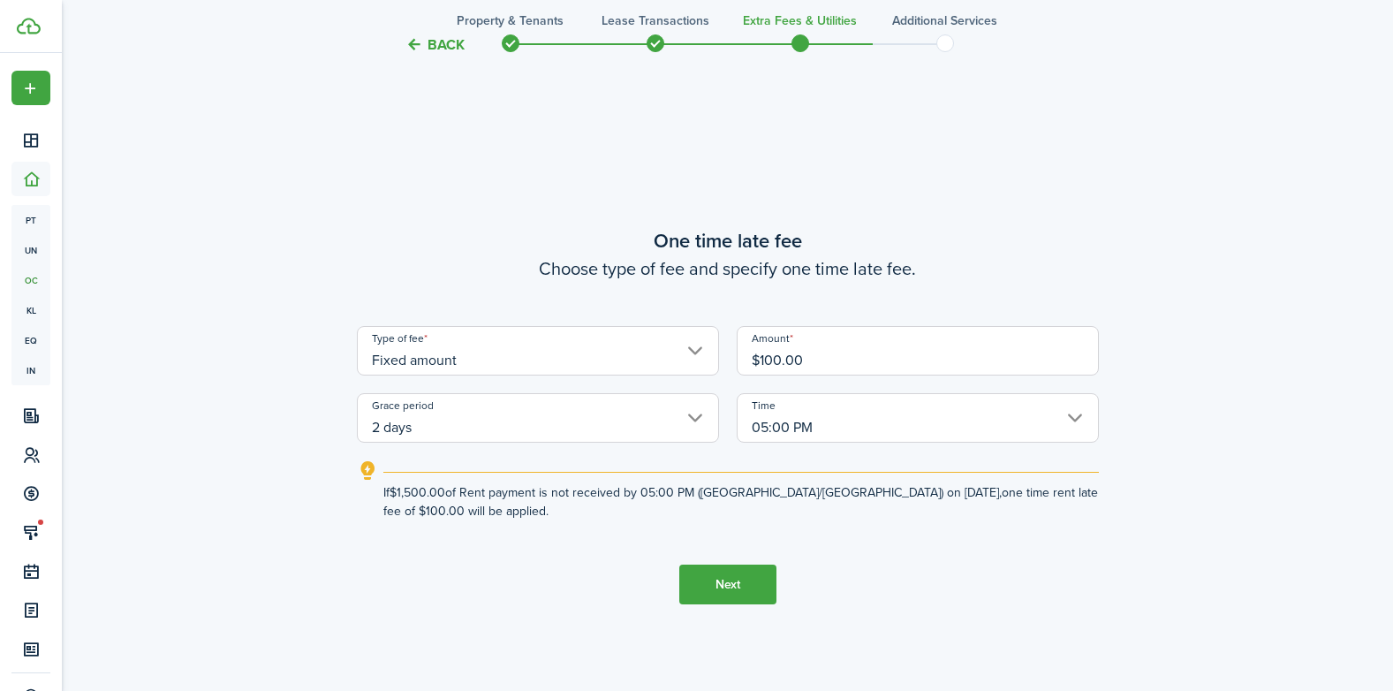
click at [709, 583] on button "Next" at bounding box center [727, 585] width 97 height 40
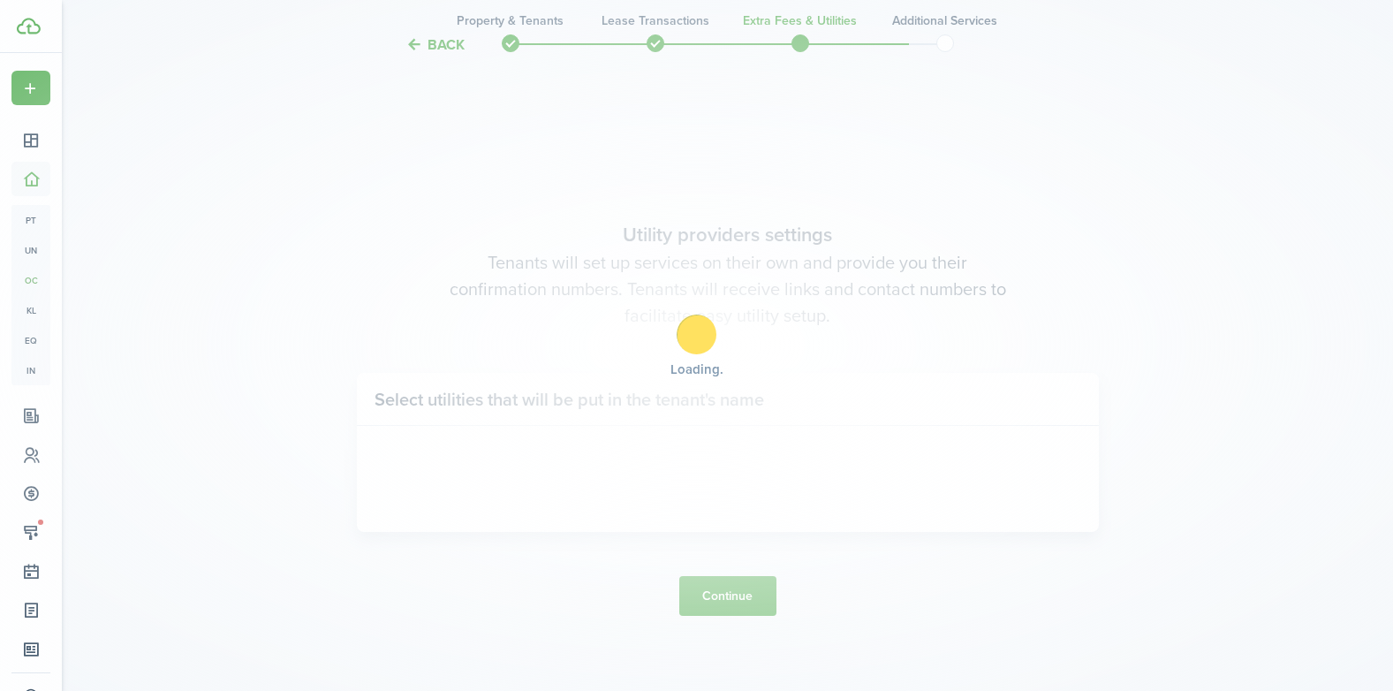
scroll to position [1954, 0]
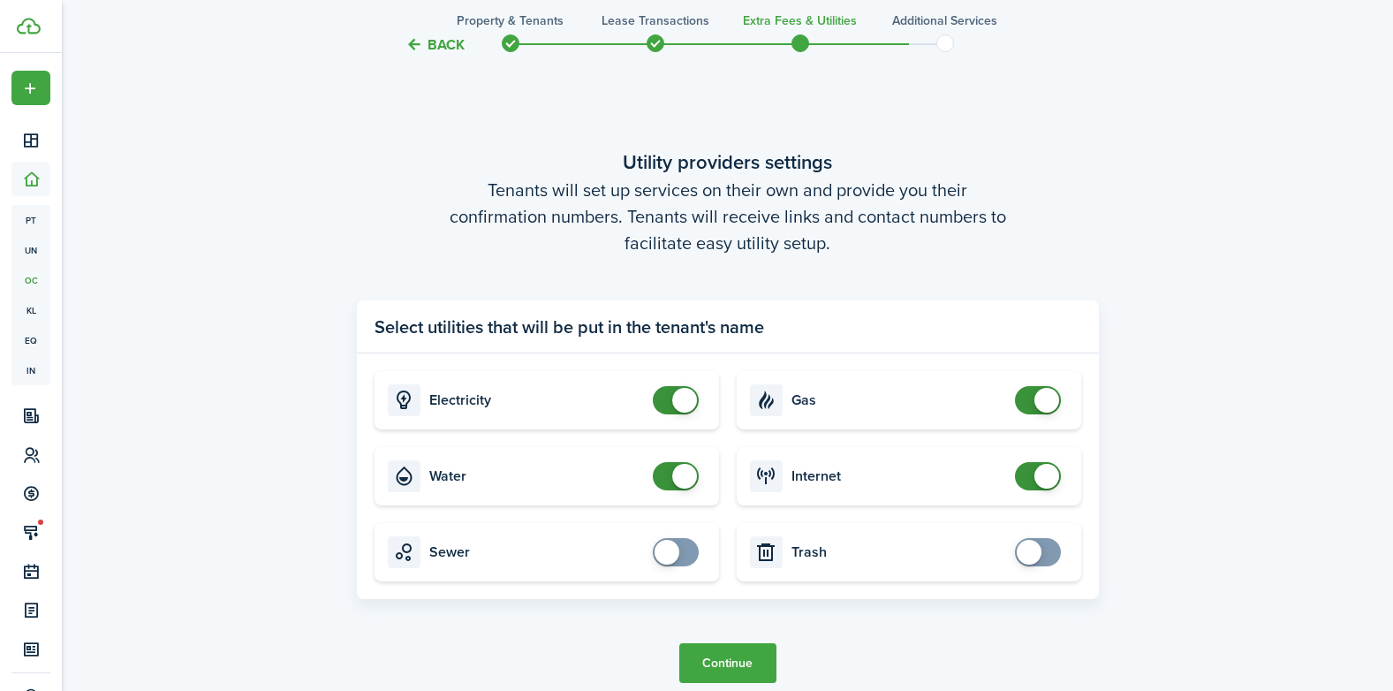
checkbox input "false"
click at [682, 408] on span at bounding box center [684, 400] width 25 height 25
checkbox input "false"
click at [1046, 402] on span at bounding box center [1047, 400] width 25 height 25
click at [1048, 476] on span at bounding box center [1047, 476] width 25 height 25
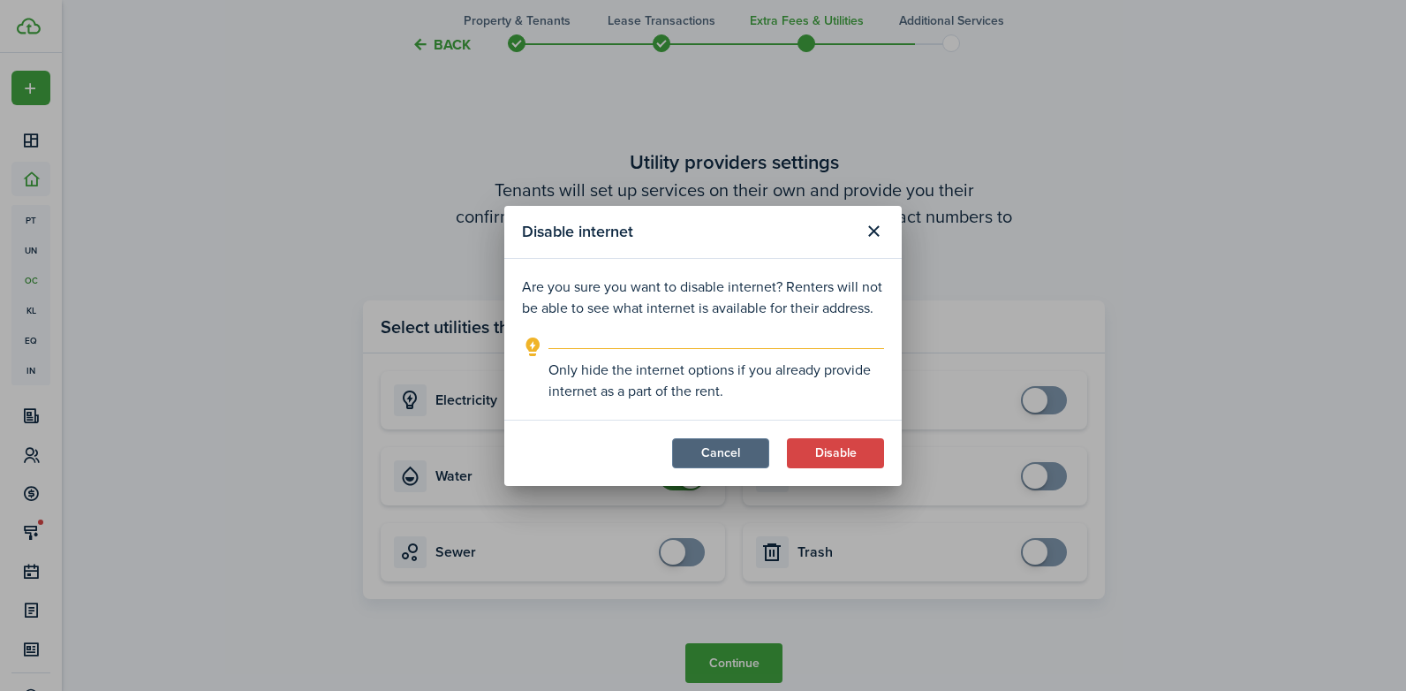
click at [722, 458] on button "Cancel" at bounding box center [720, 453] width 97 height 30
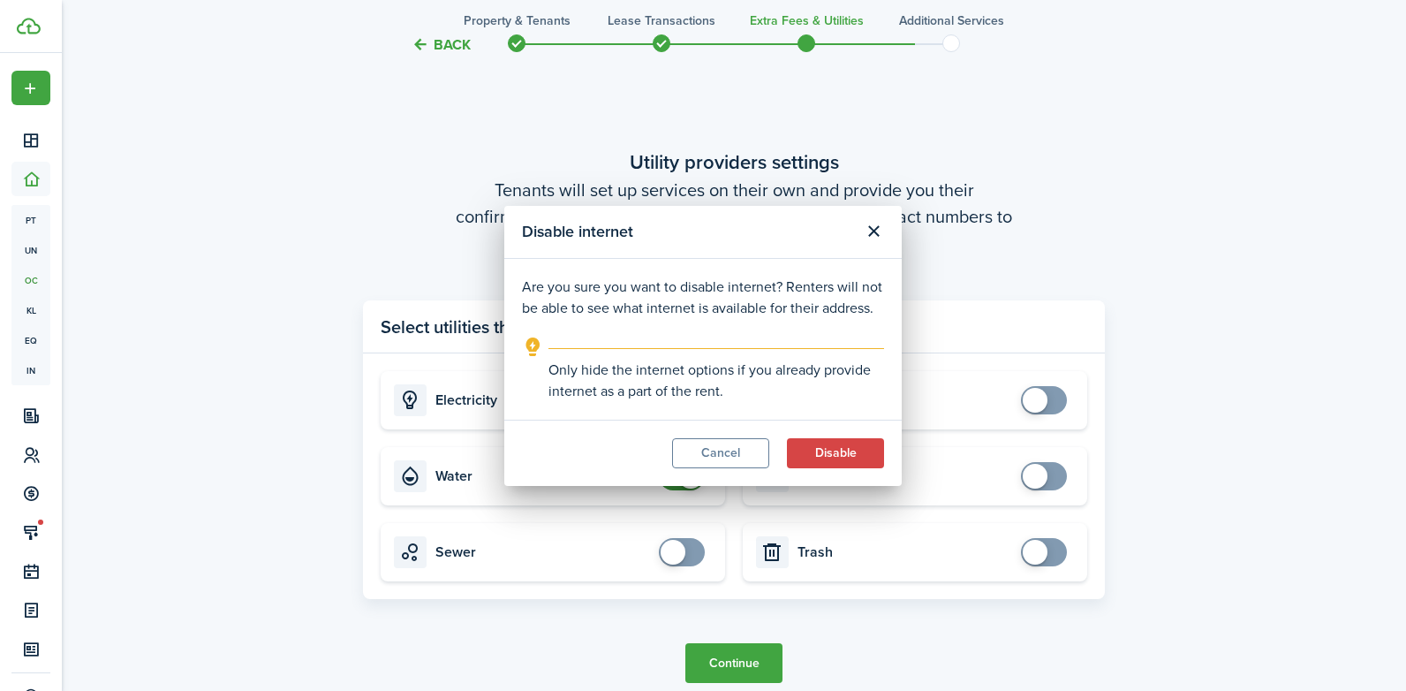
checkbox input "true"
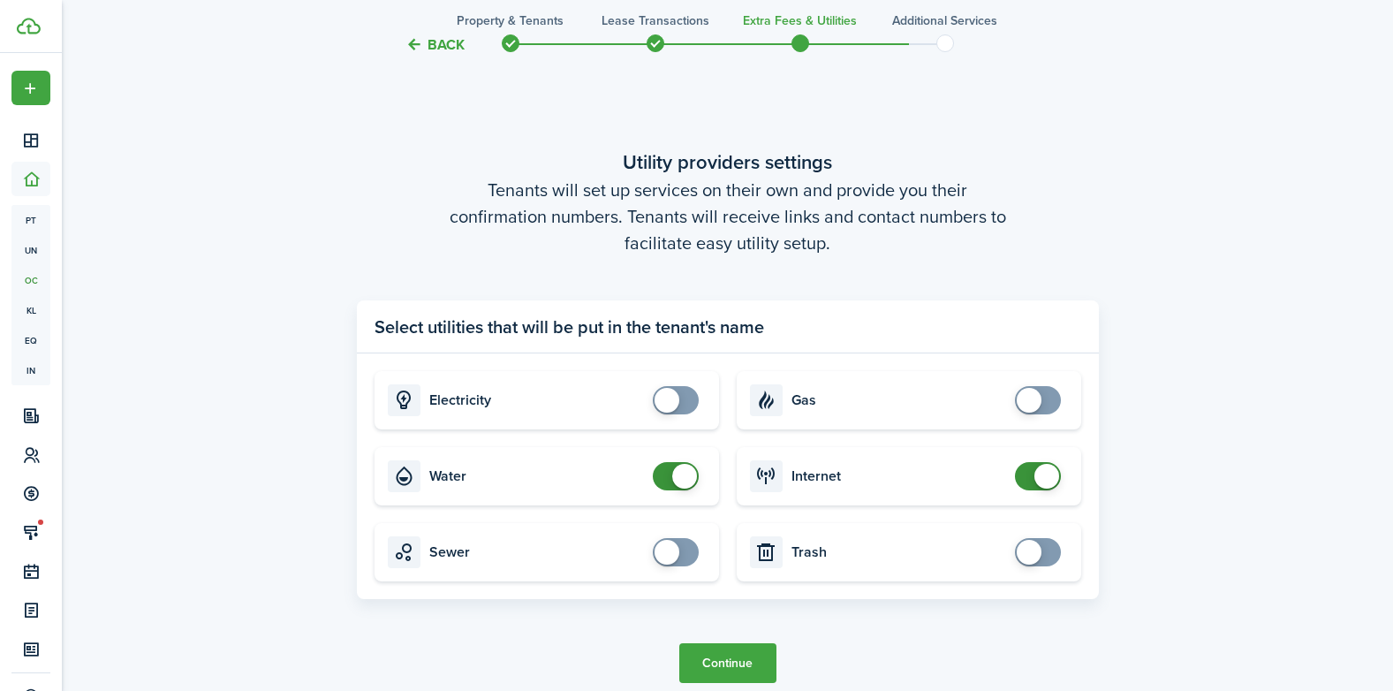
click at [667, 551] on span at bounding box center [667, 552] width 25 height 25
checkbox input "false"
click at [678, 551] on span at bounding box center [684, 552] width 25 height 25
checkbox input "true"
click at [671, 397] on span at bounding box center [667, 400] width 25 height 25
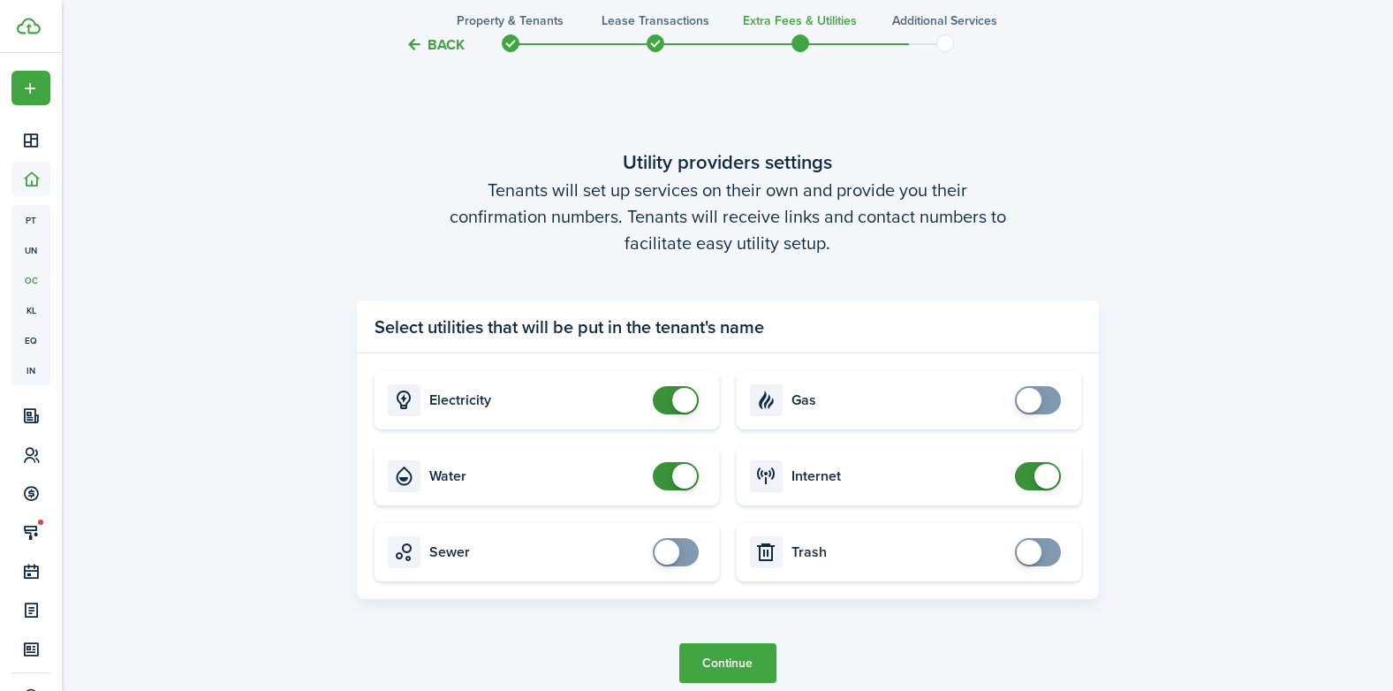
checkbox input "false"
click at [675, 481] on span at bounding box center [684, 476] width 25 height 25
click at [740, 671] on button "Continue" at bounding box center [727, 663] width 97 height 40
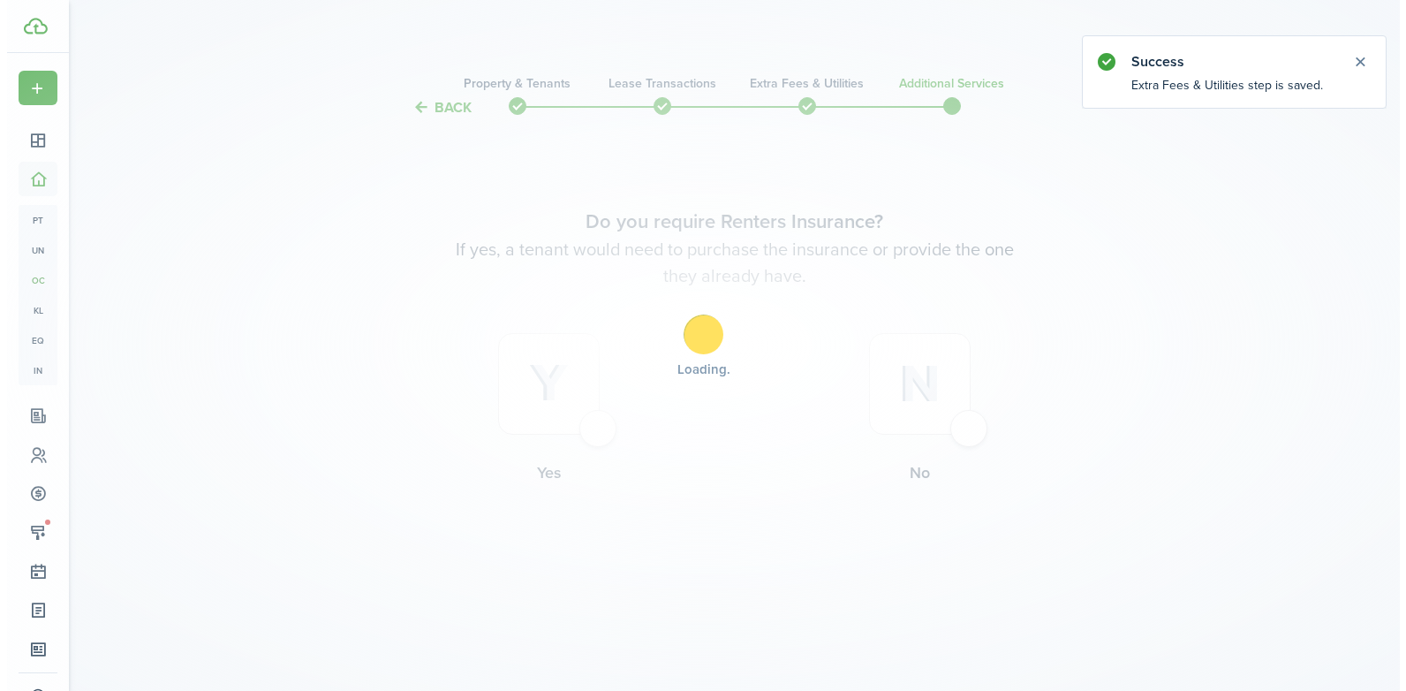
scroll to position [0, 0]
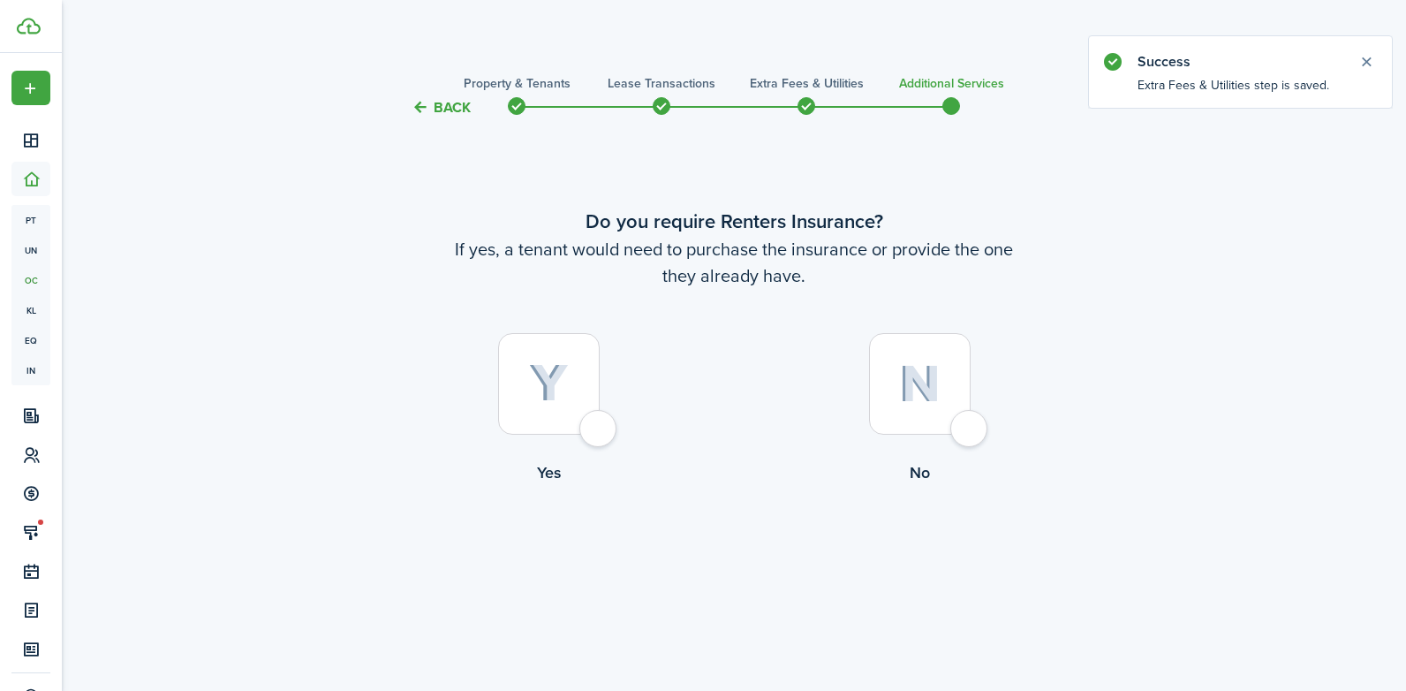
click at [596, 428] on div at bounding box center [549, 384] width 102 height 102
radio input "true"
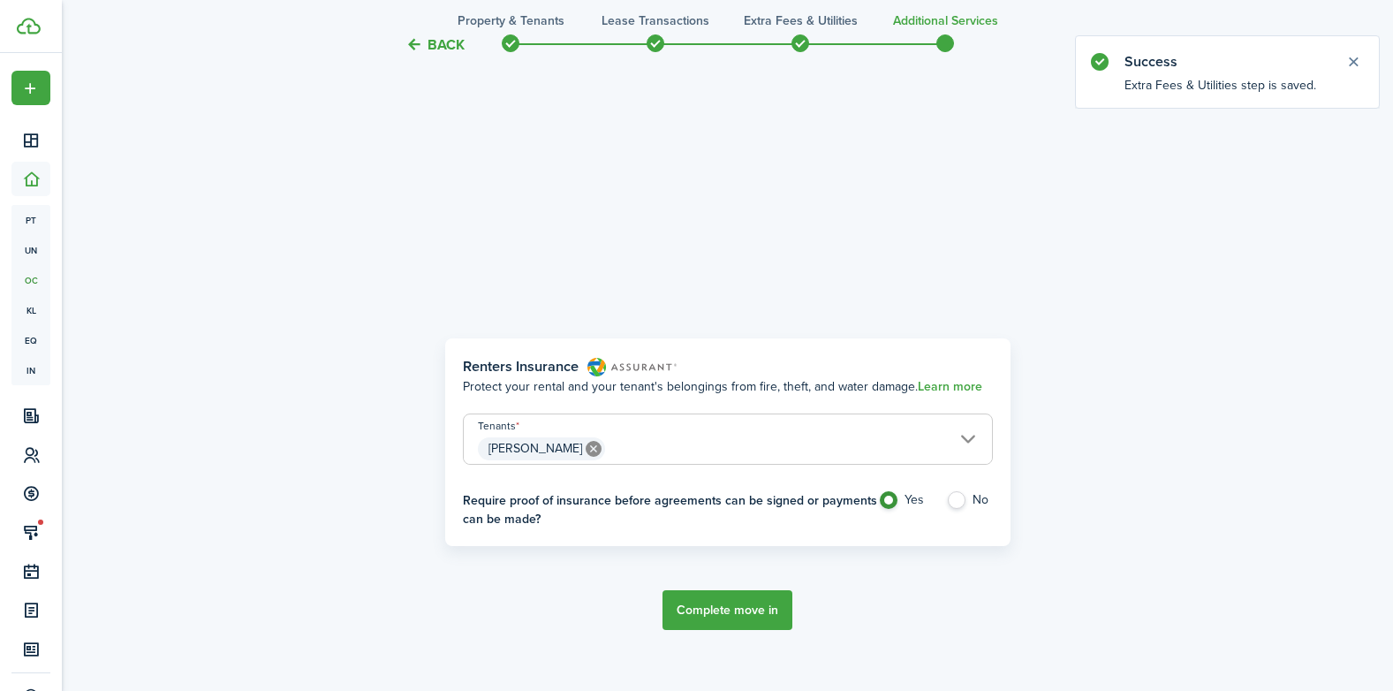
scroll to position [572, 0]
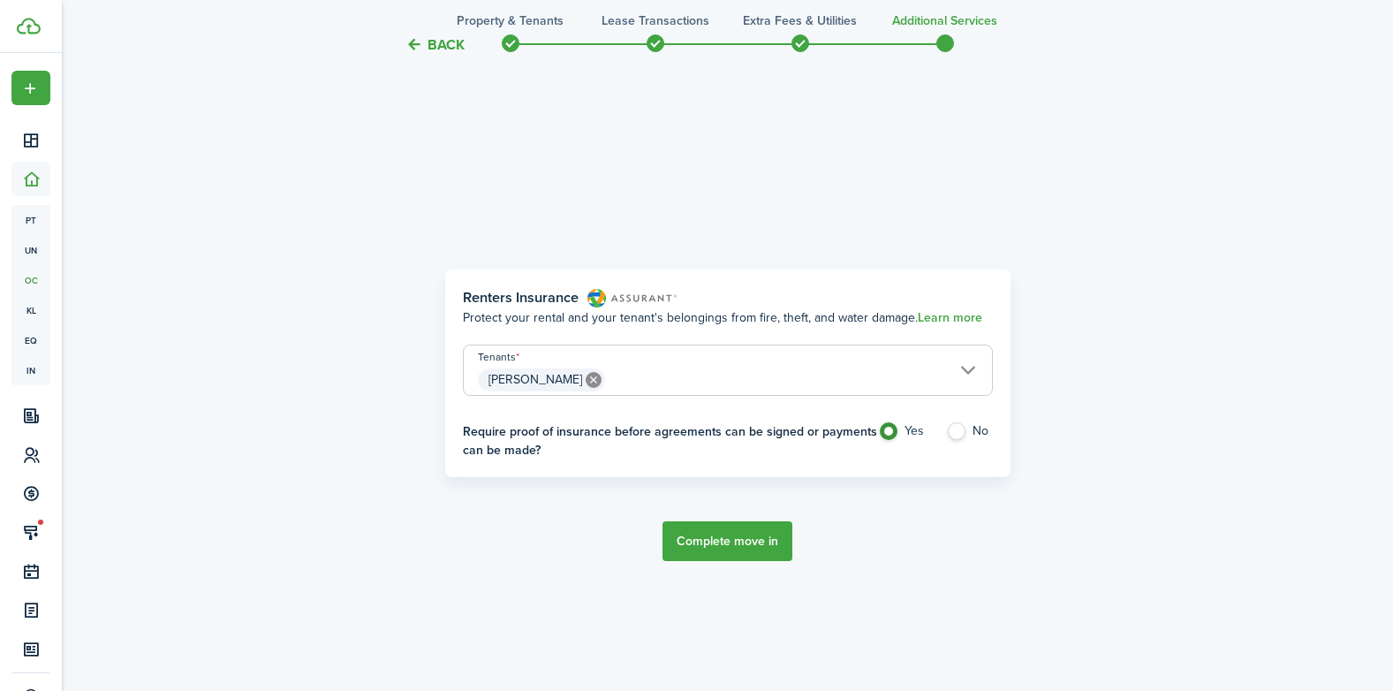
click at [962, 431] on label "No" at bounding box center [969, 435] width 47 height 27
radio input "false"
radio input "true"
click at [750, 544] on button "Complete move in" at bounding box center [728, 541] width 130 height 40
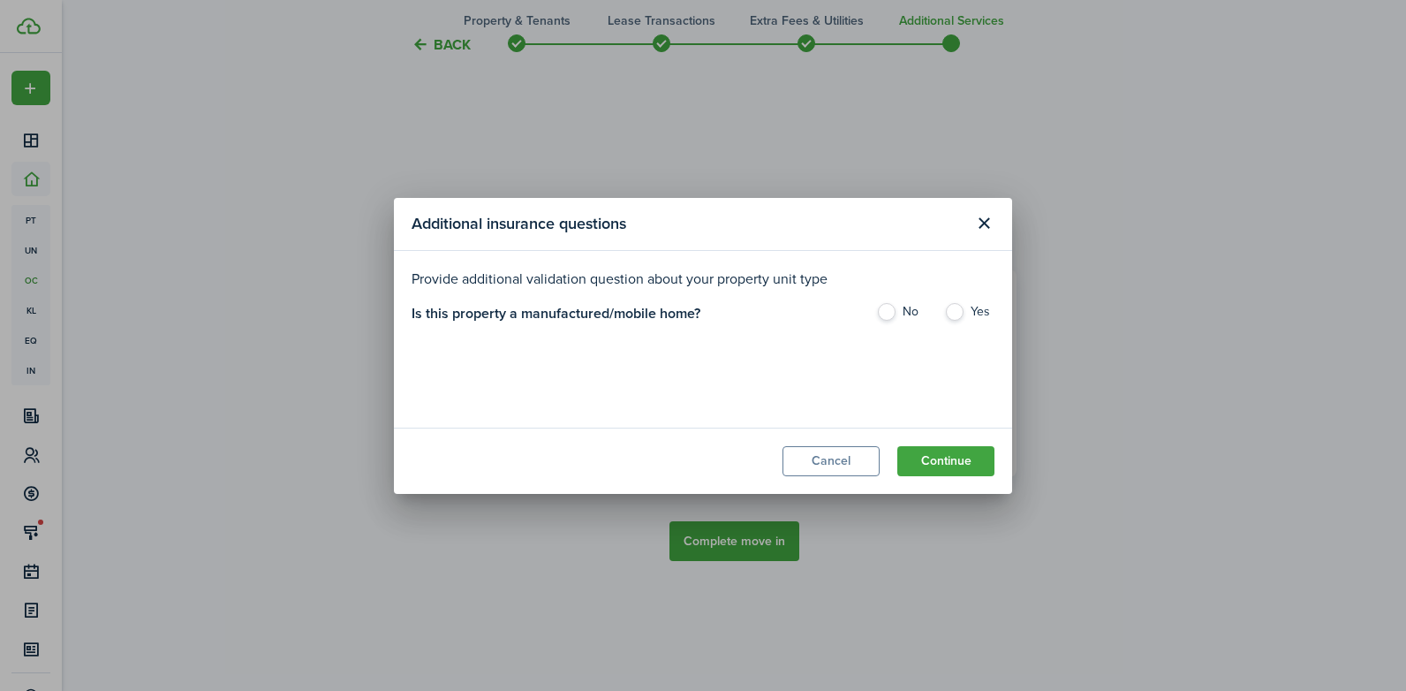
click at [891, 314] on label "No" at bounding box center [901, 316] width 50 height 27
radio input "true"
click at [957, 459] on button "Continue" at bounding box center [946, 461] width 97 height 30
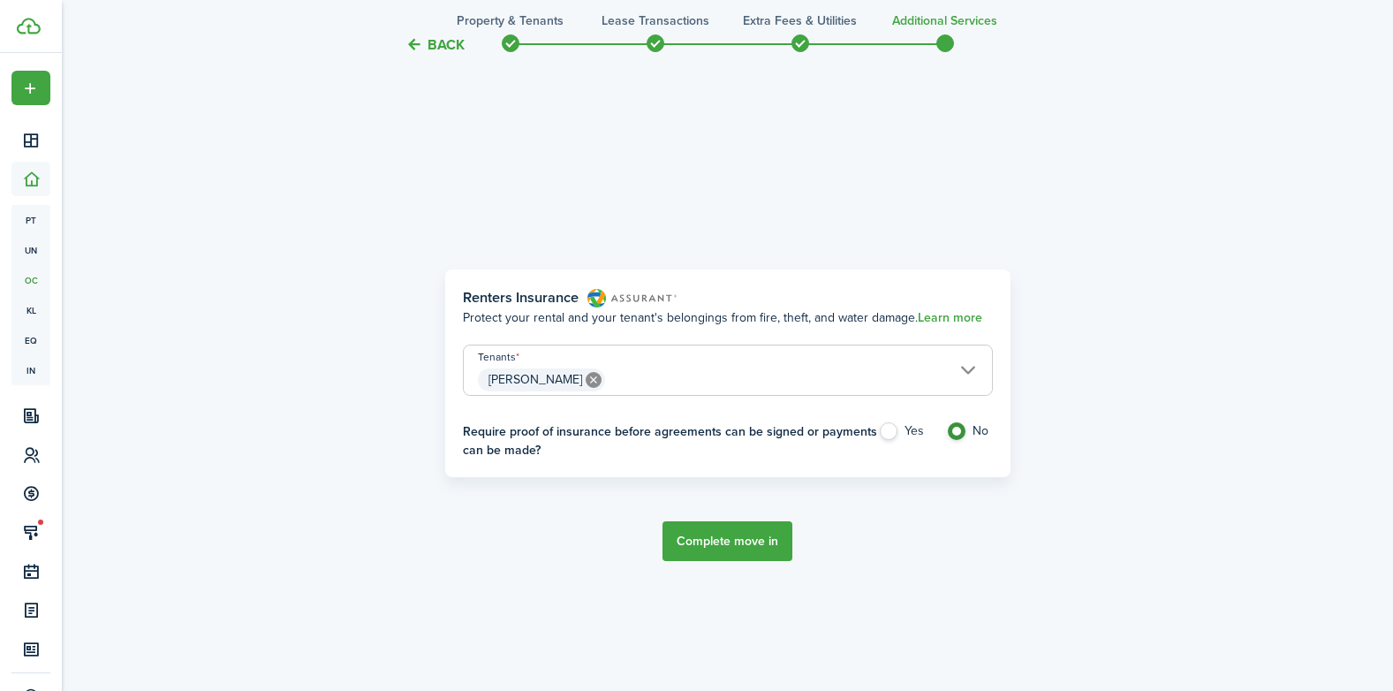
click at [443, 44] on button "Back" at bounding box center [434, 44] width 59 height 19
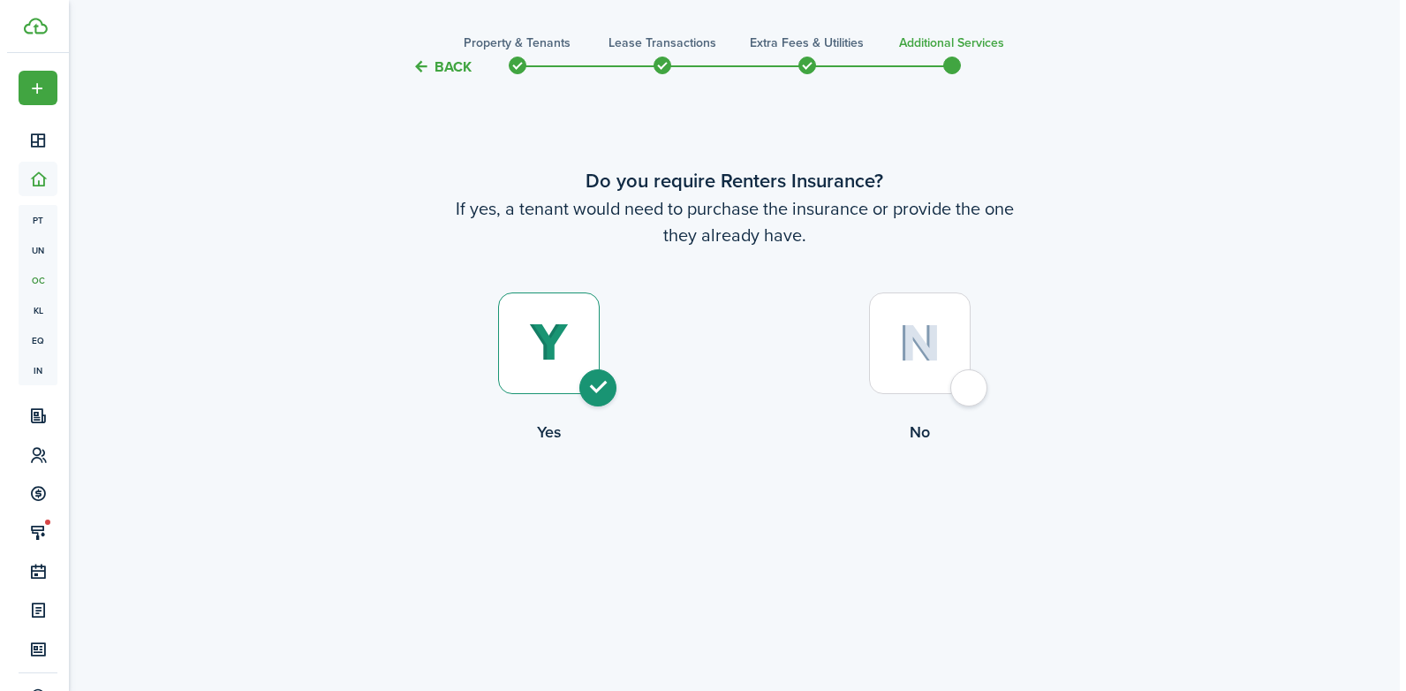
scroll to position [0, 0]
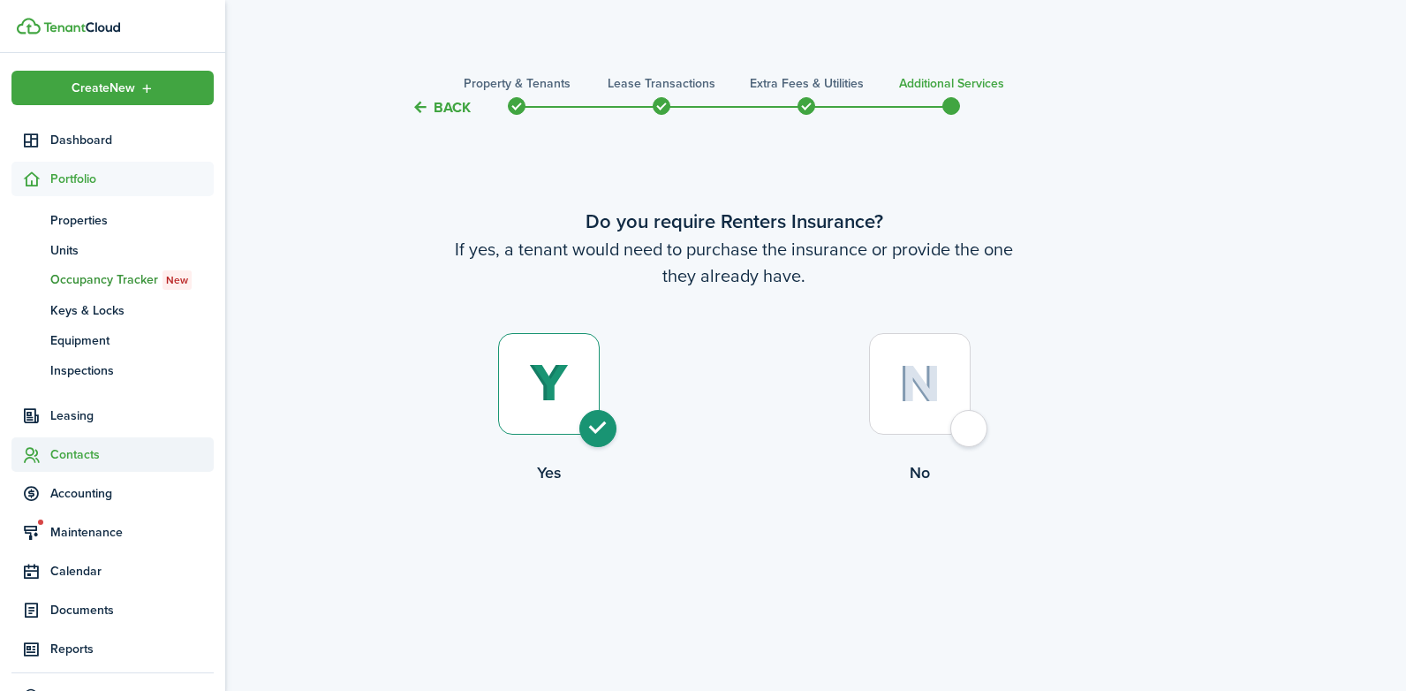
click at [91, 453] on span "Contacts" at bounding box center [131, 454] width 163 height 19
